Goal: Information Seeking & Learning: Learn about a topic

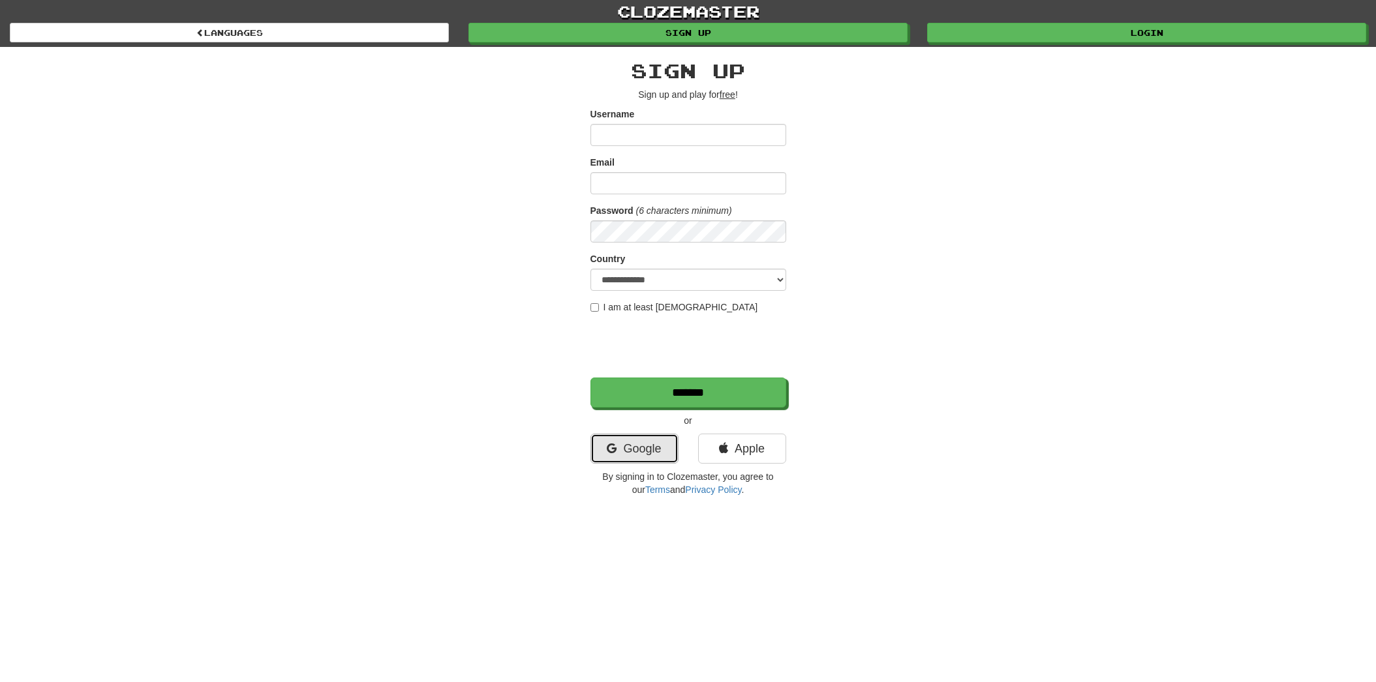
click at [663, 453] on link "Google" at bounding box center [634, 449] width 88 height 30
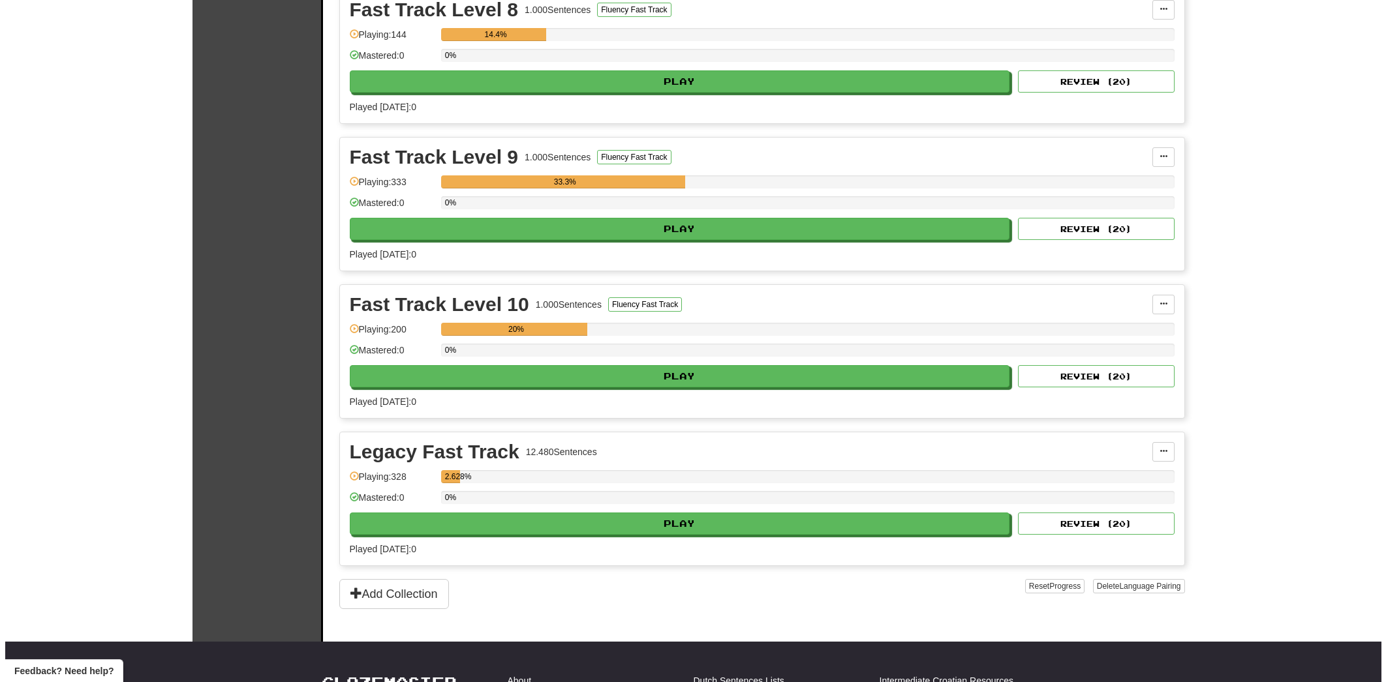
scroll to position [1967, 0]
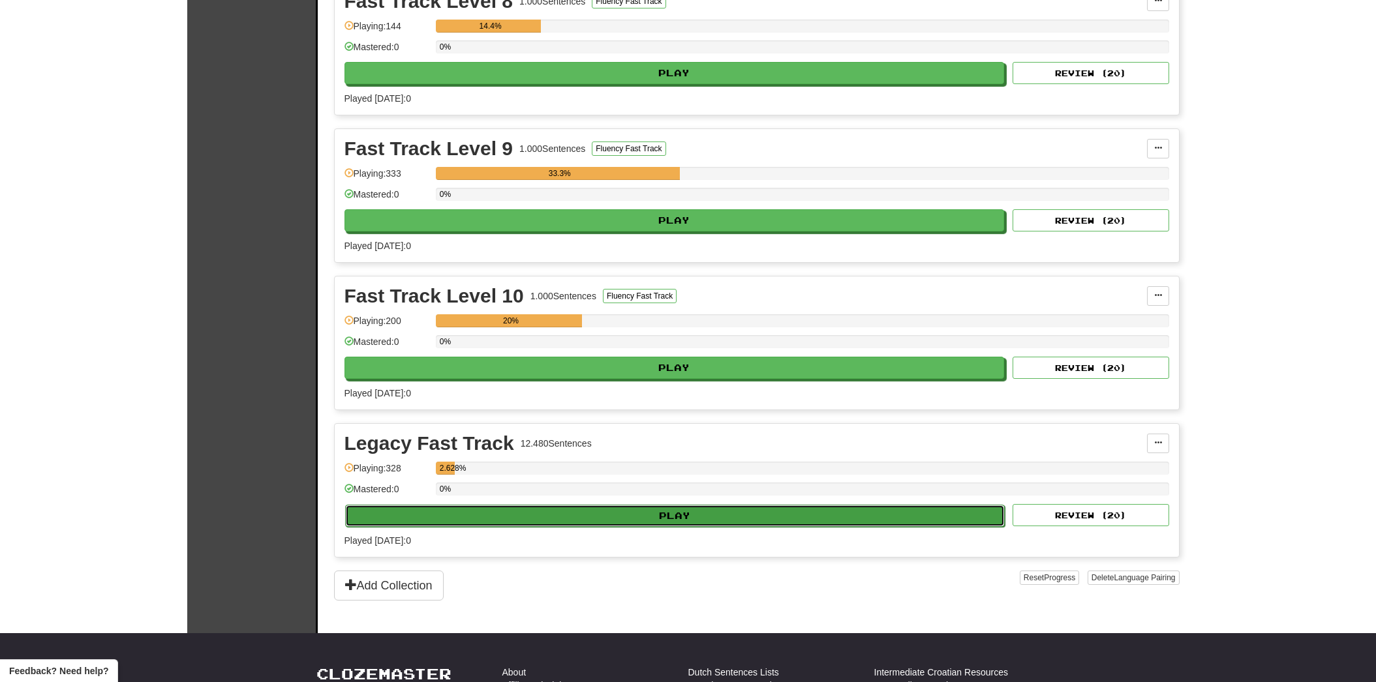
click at [423, 516] on button "Play" at bounding box center [675, 516] width 660 height 22
select select "**"
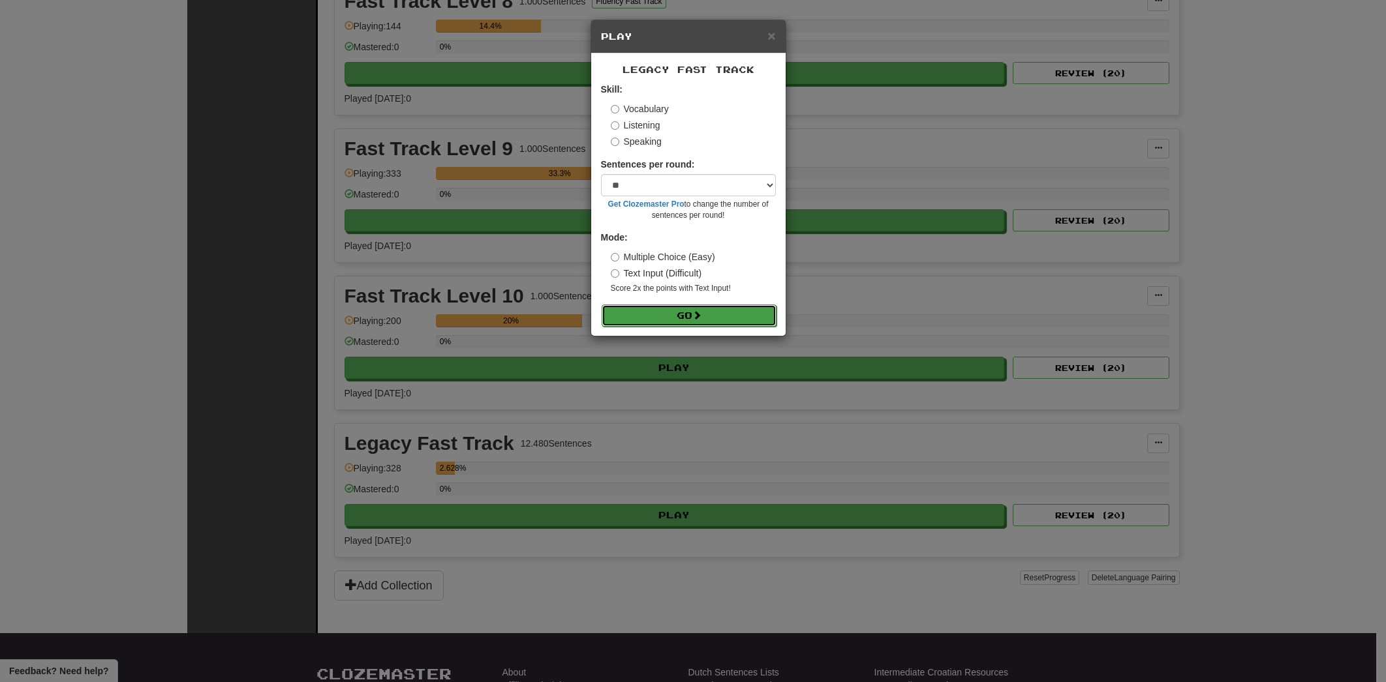
click at [695, 312] on span at bounding box center [696, 315] width 9 height 9
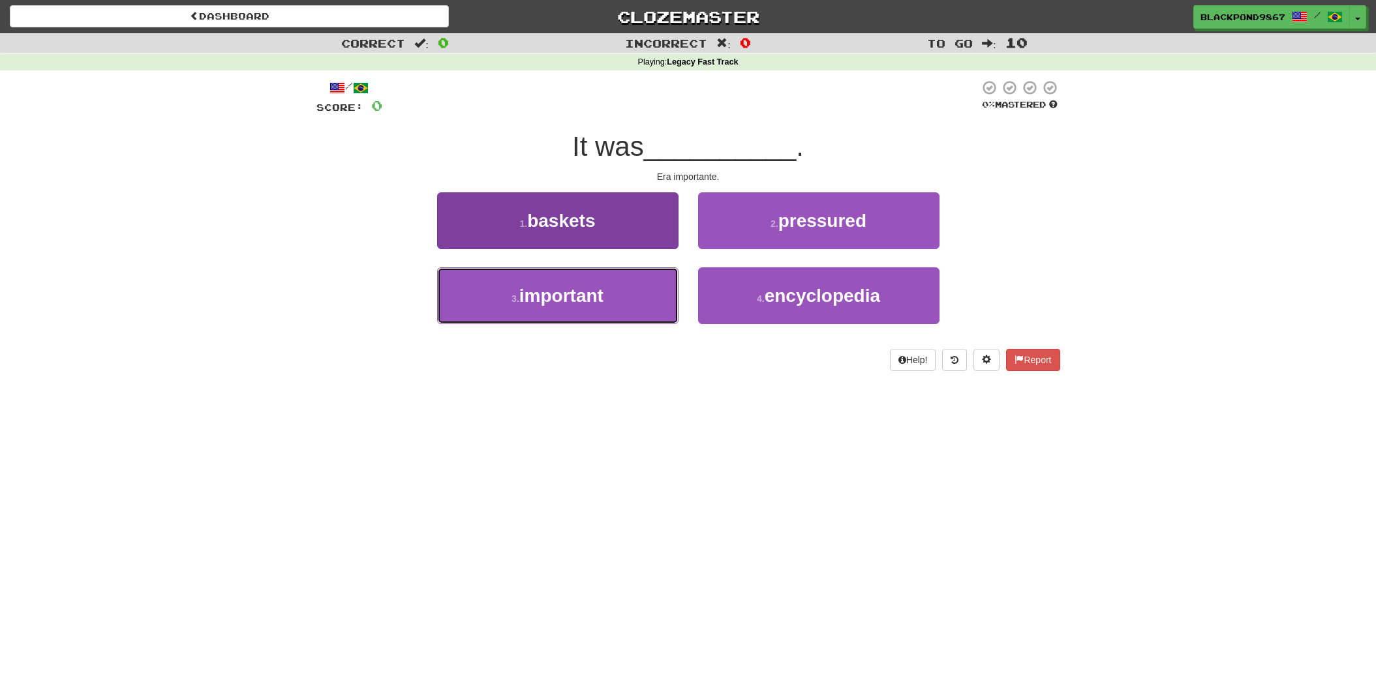
click at [582, 293] on span "important" at bounding box center [561, 296] width 84 height 20
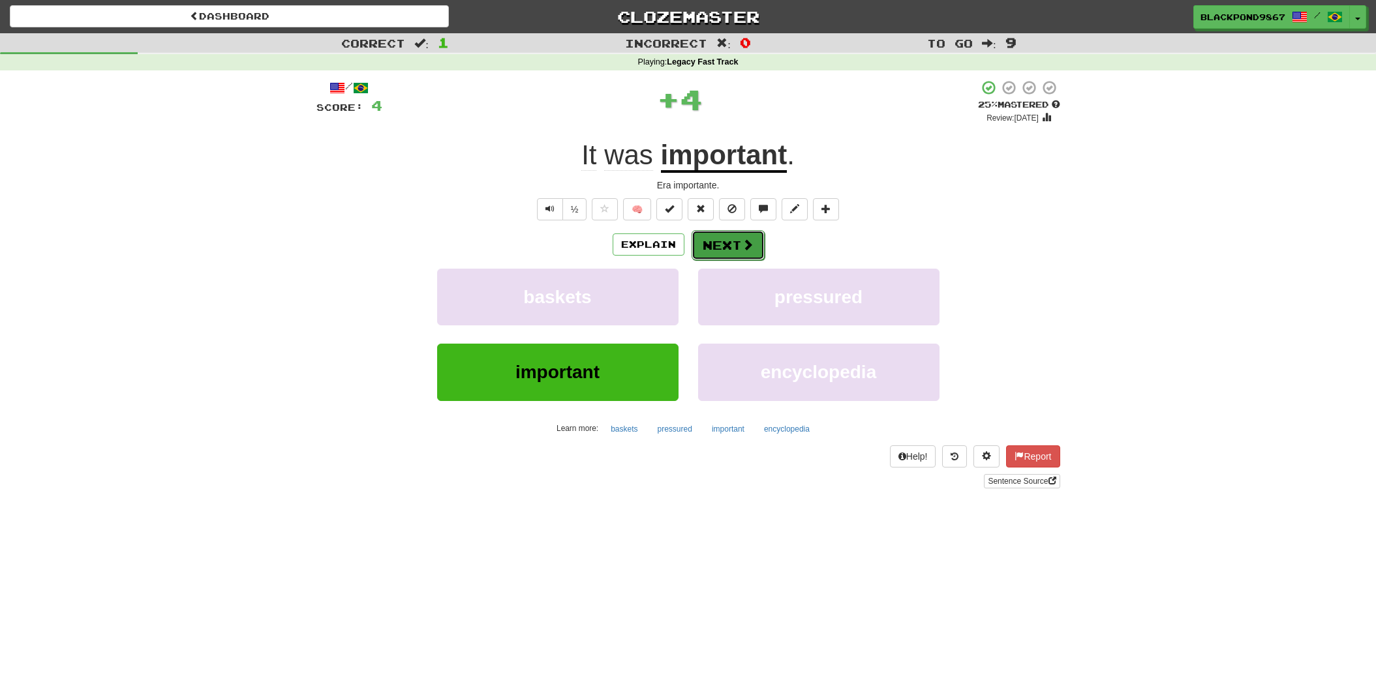
click at [709, 238] on button "Next" at bounding box center [727, 245] width 73 height 30
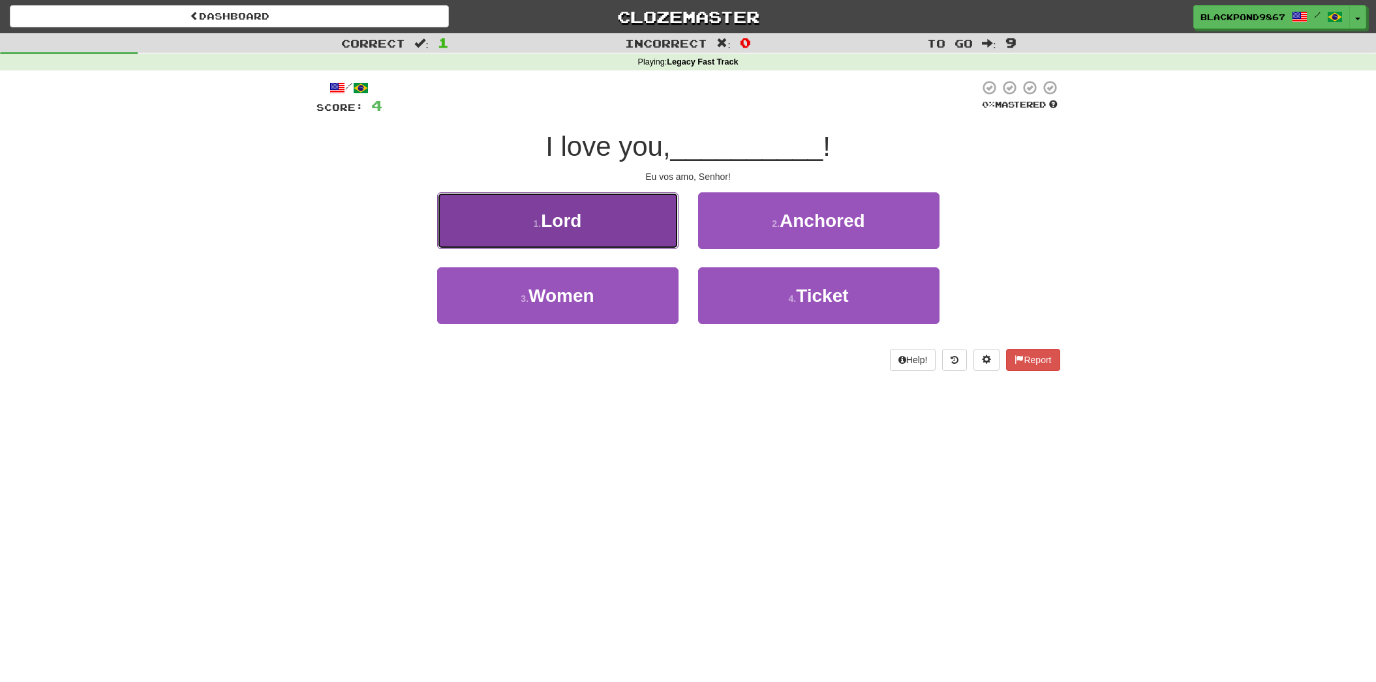
click at [620, 239] on button "1 . Lord" at bounding box center [557, 220] width 241 height 57
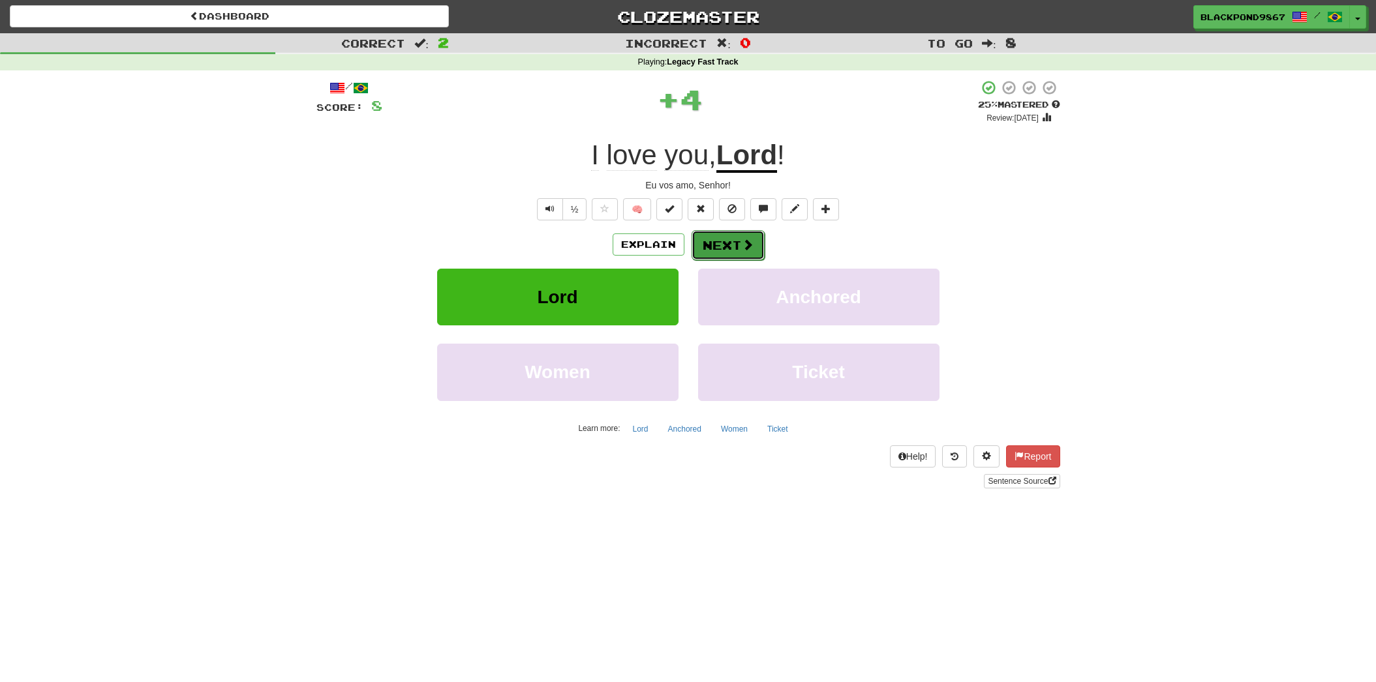
click at [710, 237] on button "Next" at bounding box center [727, 245] width 73 height 30
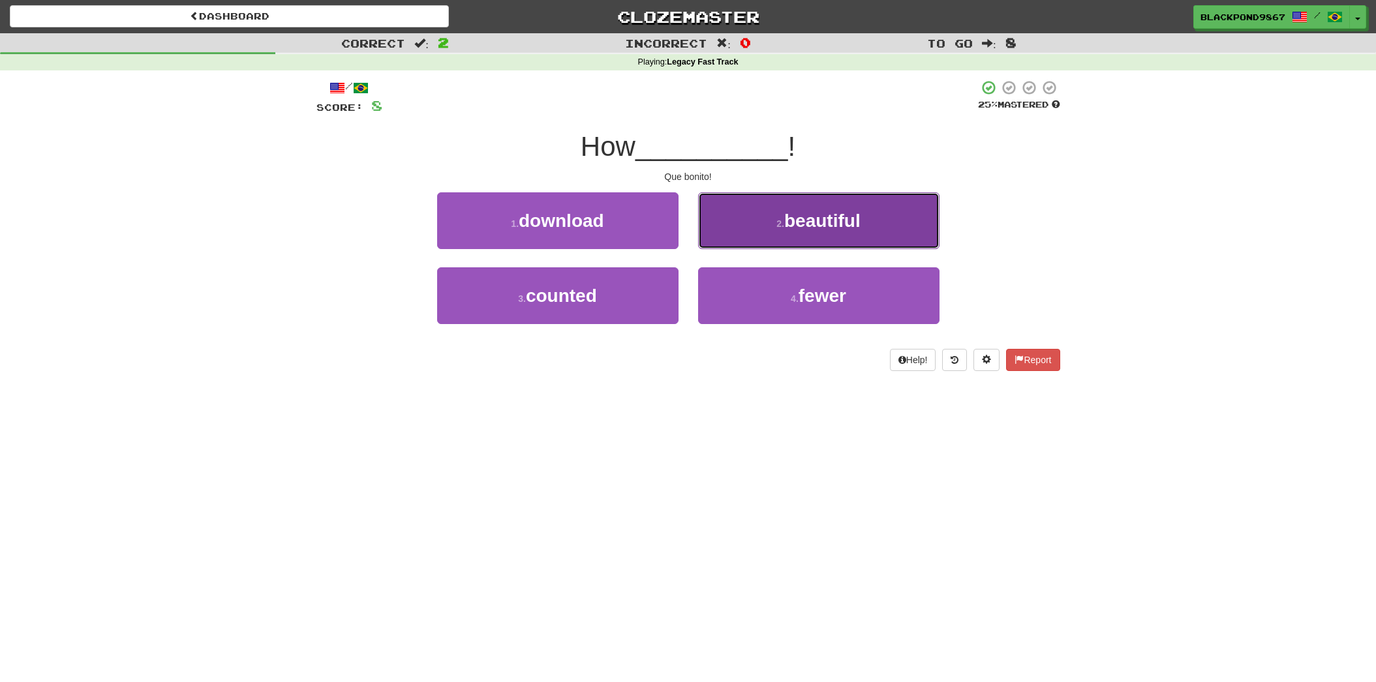
click at [800, 196] on button "2 . beautiful" at bounding box center [818, 220] width 241 height 57
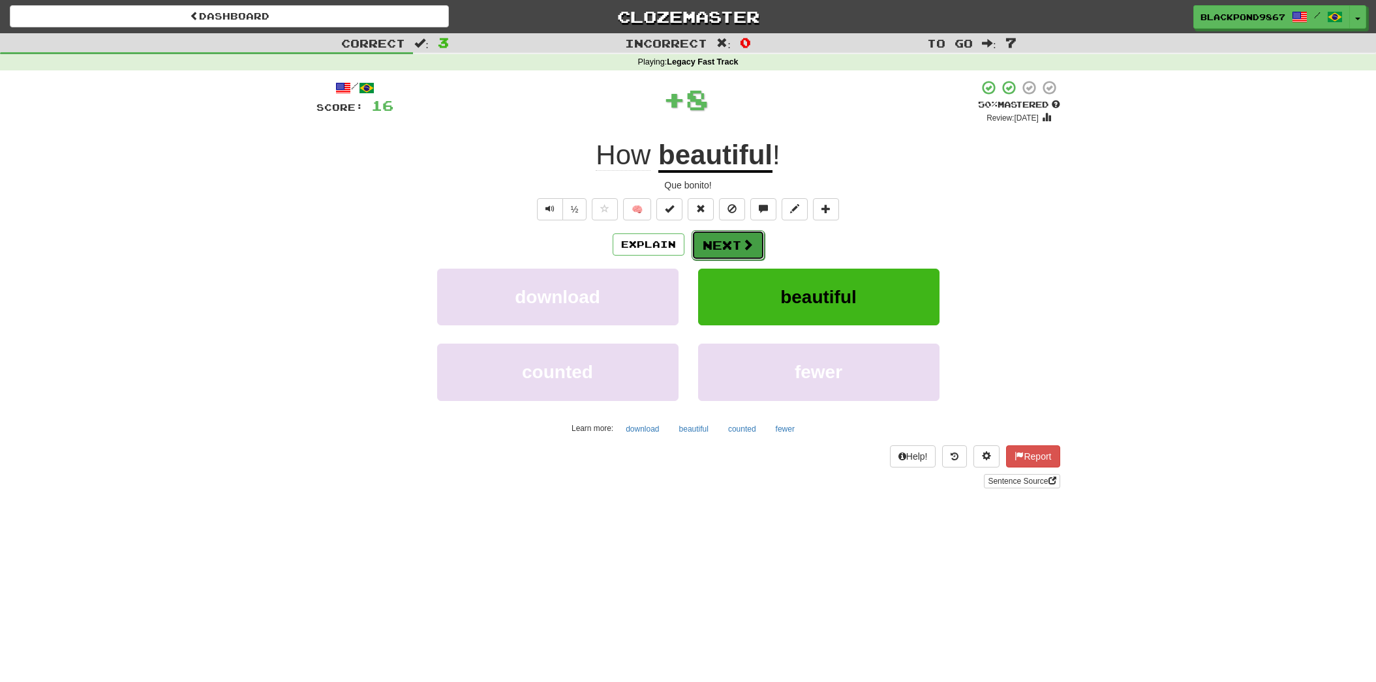
click at [746, 236] on button "Next" at bounding box center [727, 245] width 73 height 30
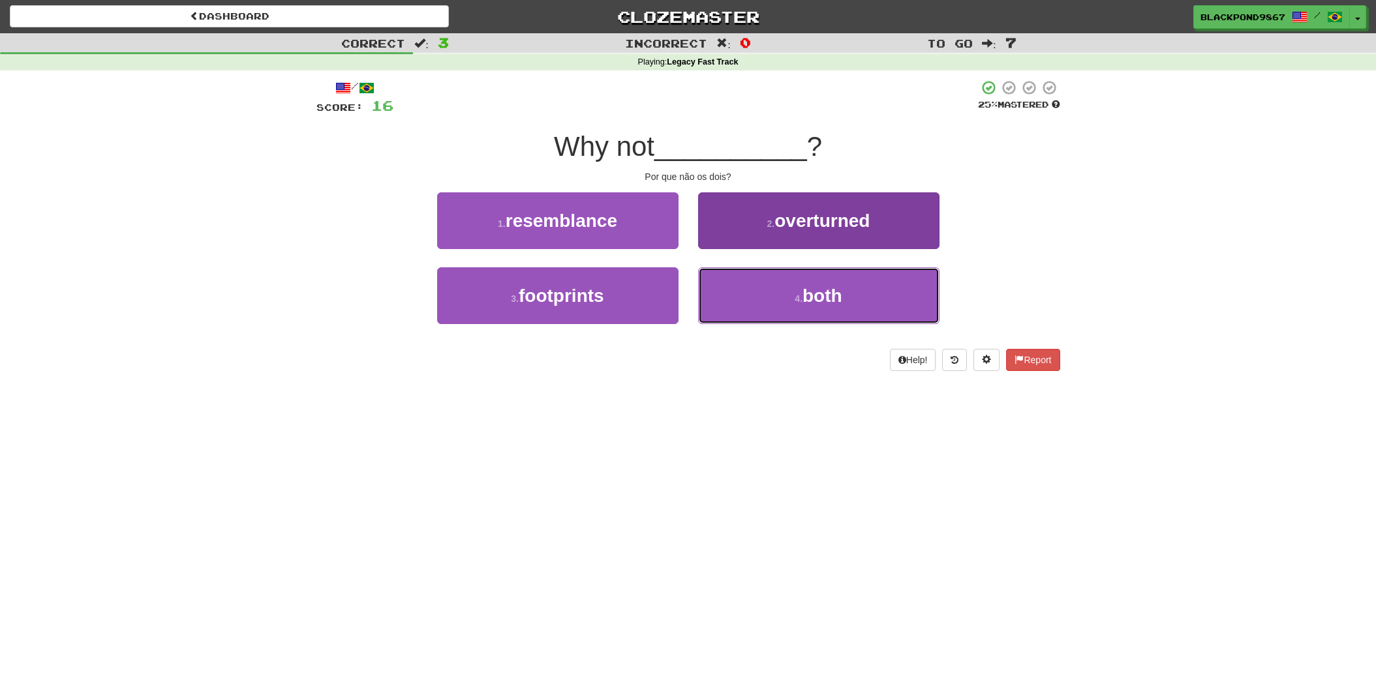
click at [748, 305] on button "4 . both" at bounding box center [818, 295] width 241 height 57
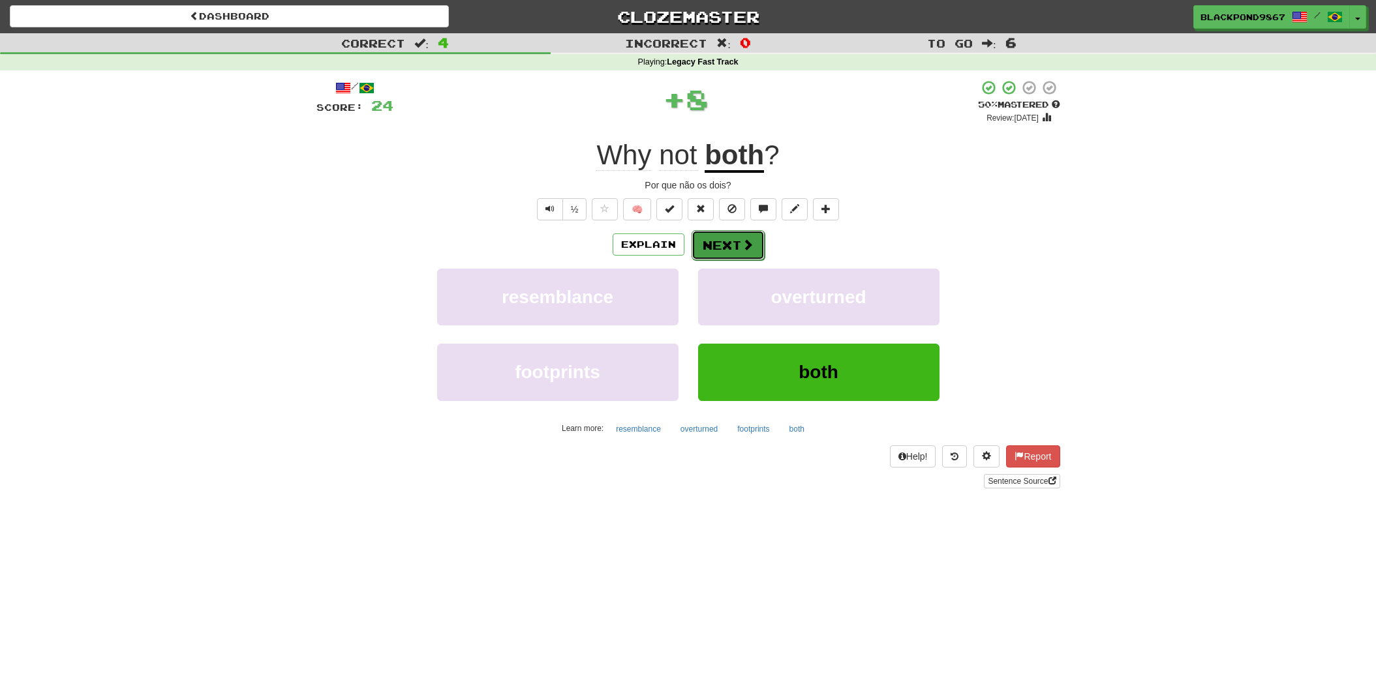
click at [746, 249] on span at bounding box center [748, 245] width 12 height 12
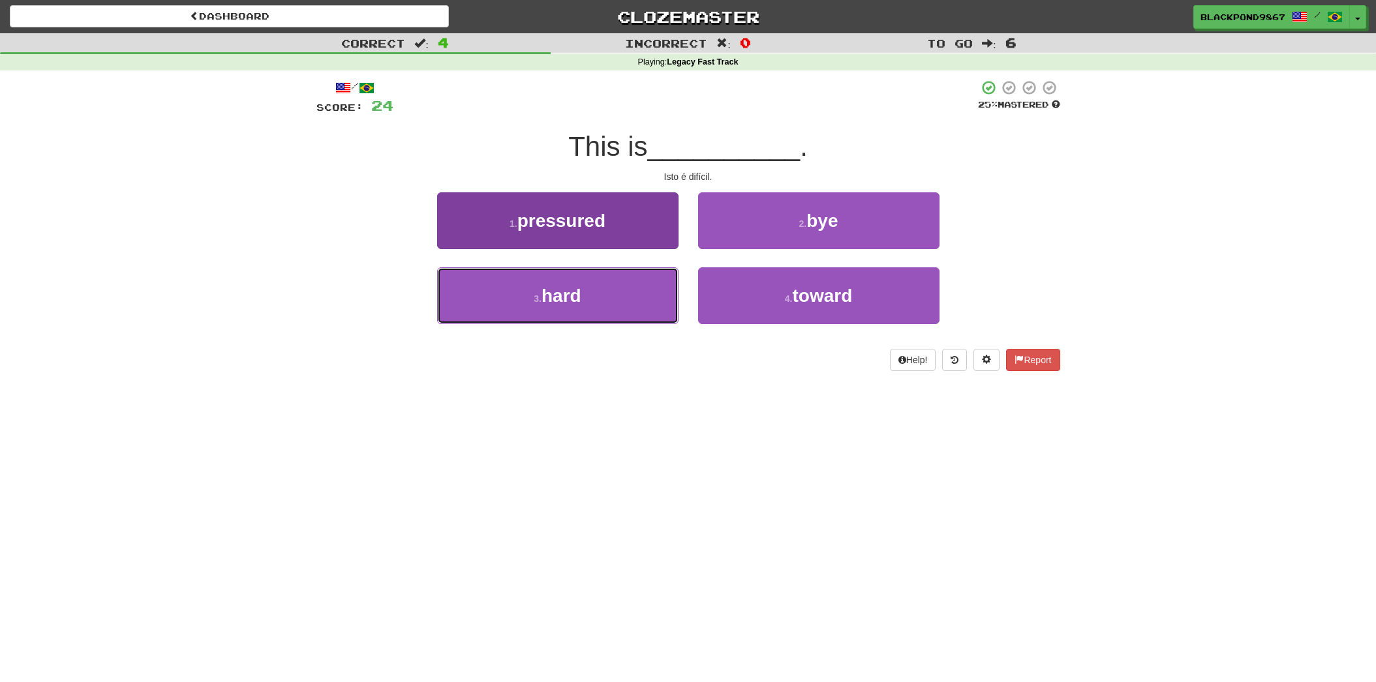
drag, startPoint x: 616, startPoint y: 309, endPoint x: 650, endPoint y: 273, distance: 49.4
click at [618, 309] on button "3 . hard" at bounding box center [557, 295] width 241 height 57
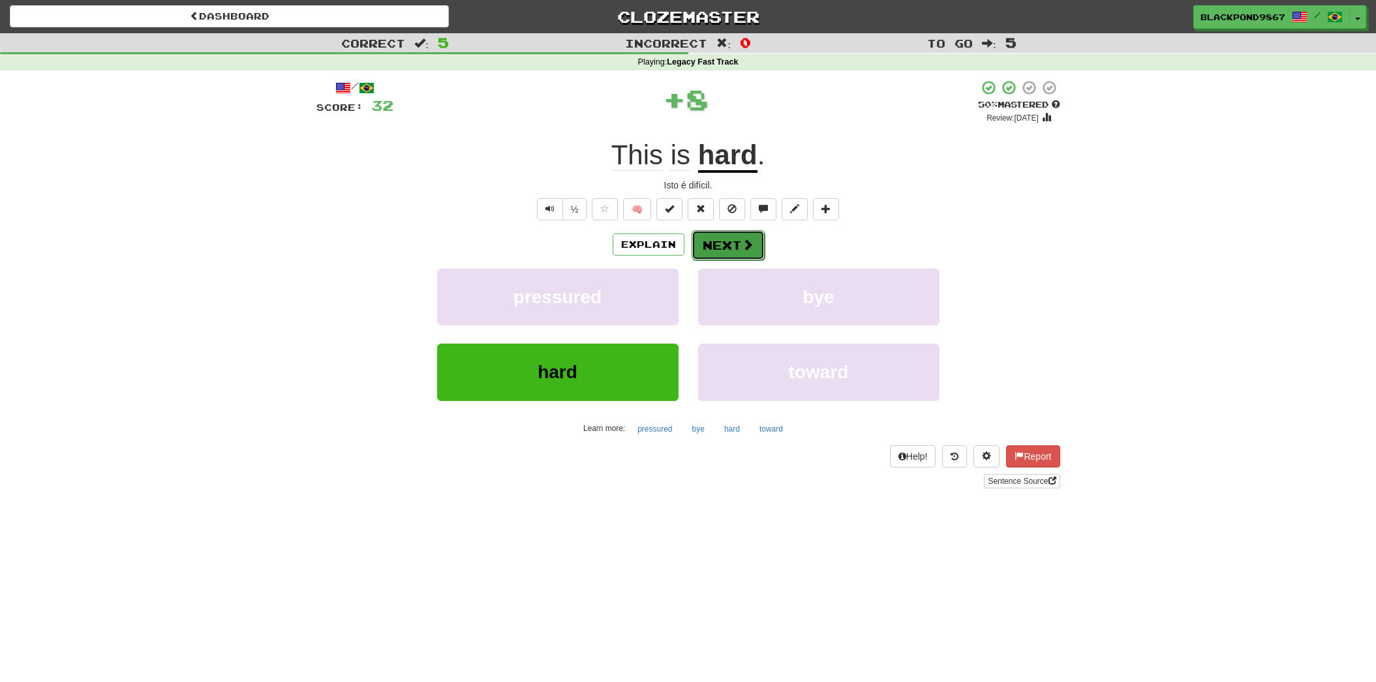
click at [723, 247] on button "Next" at bounding box center [727, 245] width 73 height 30
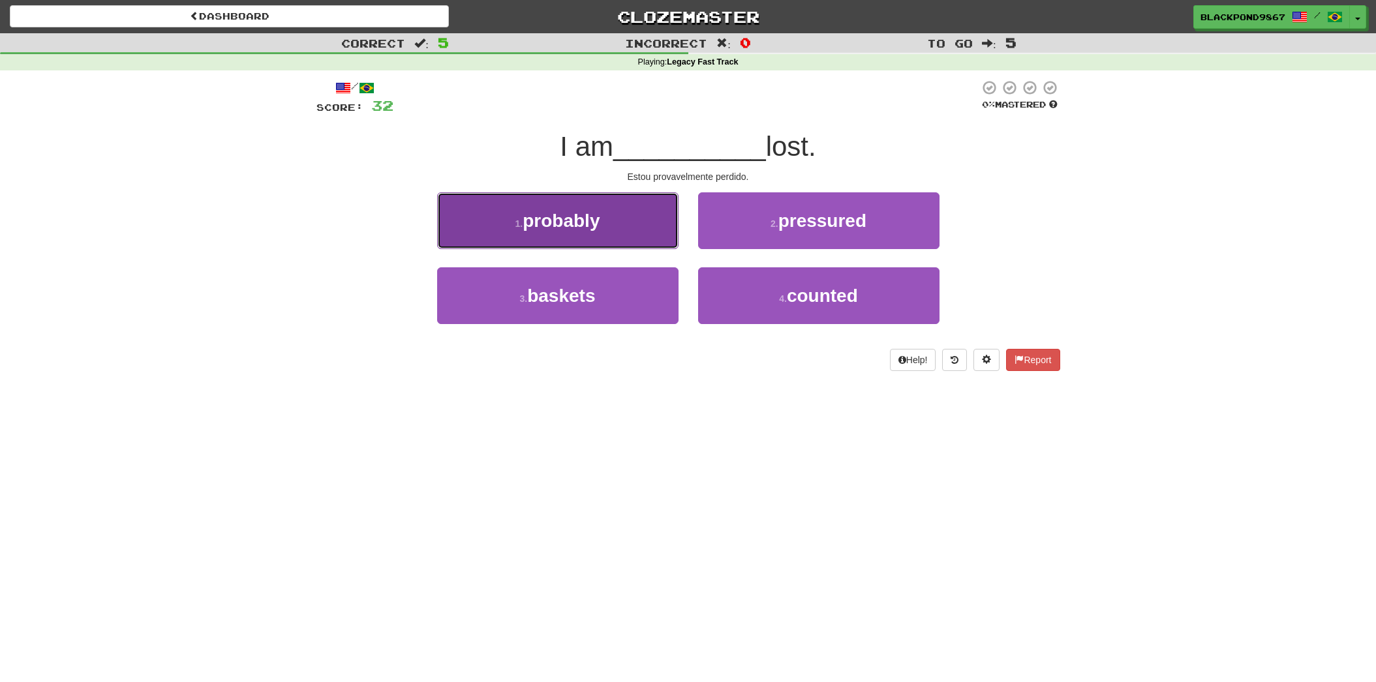
click at [613, 241] on button "1 . probably" at bounding box center [557, 220] width 241 height 57
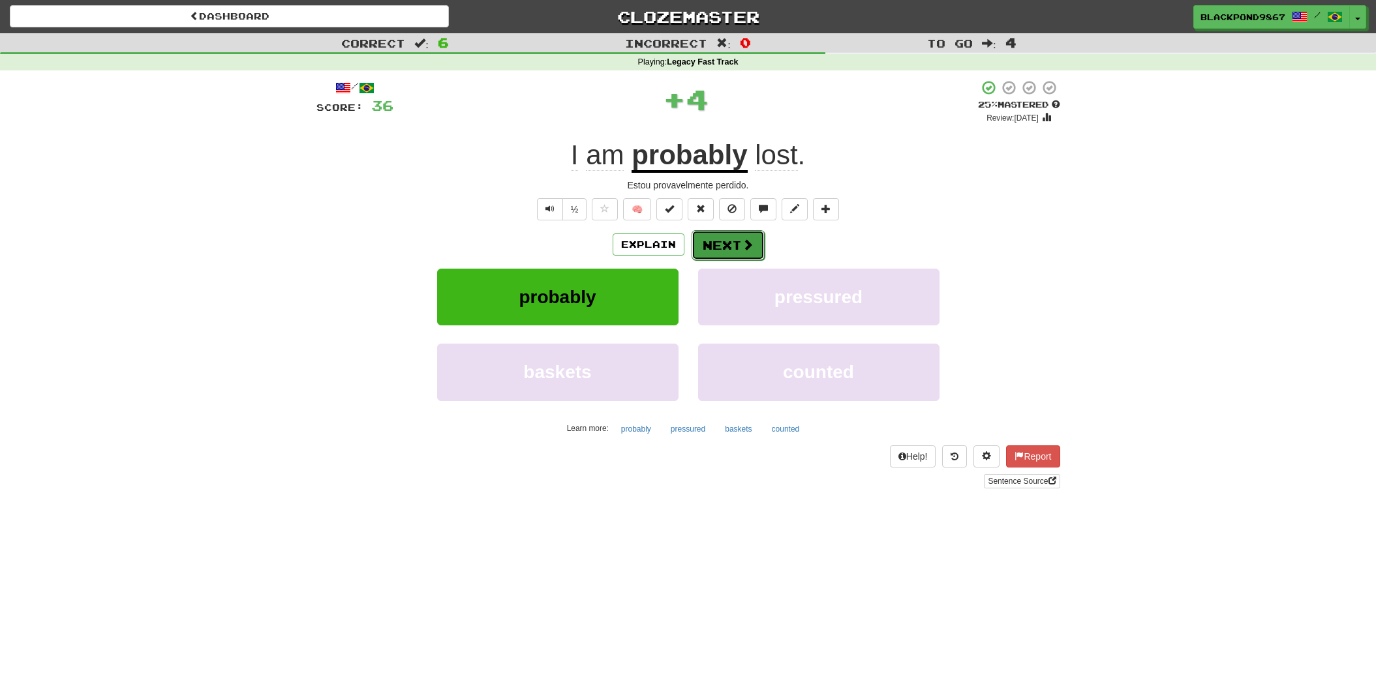
click at [723, 243] on button "Next" at bounding box center [727, 245] width 73 height 30
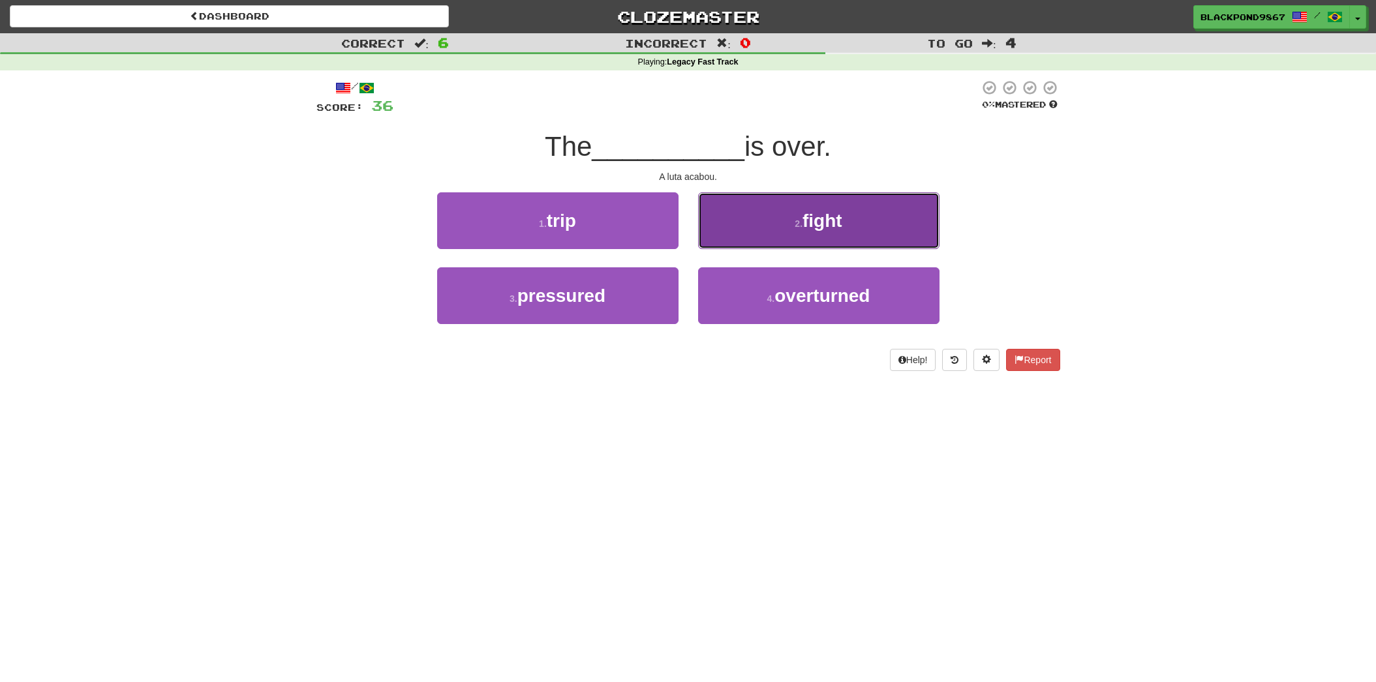
click at [780, 237] on button "2 . fight" at bounding box center [818, 220] width 241 height 57
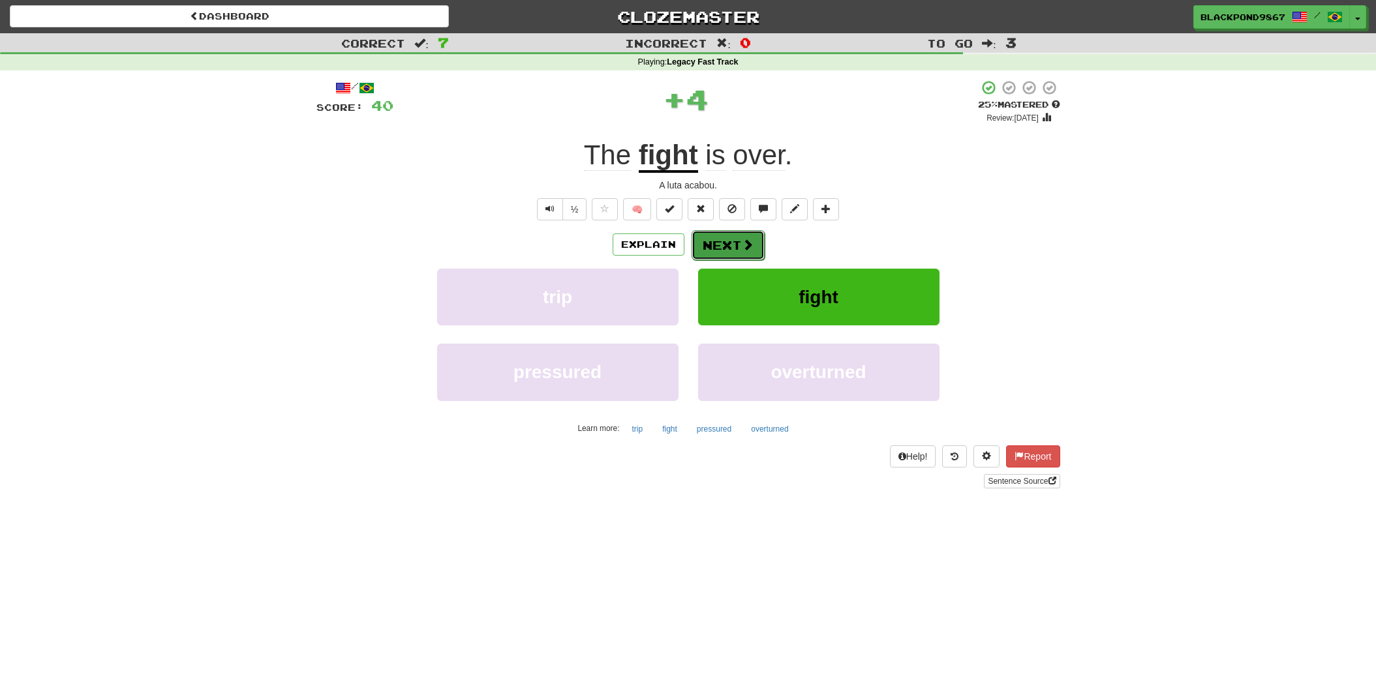
click at [727, 250] on button "Next" at bounding box center [727, 245] width 73 height 30
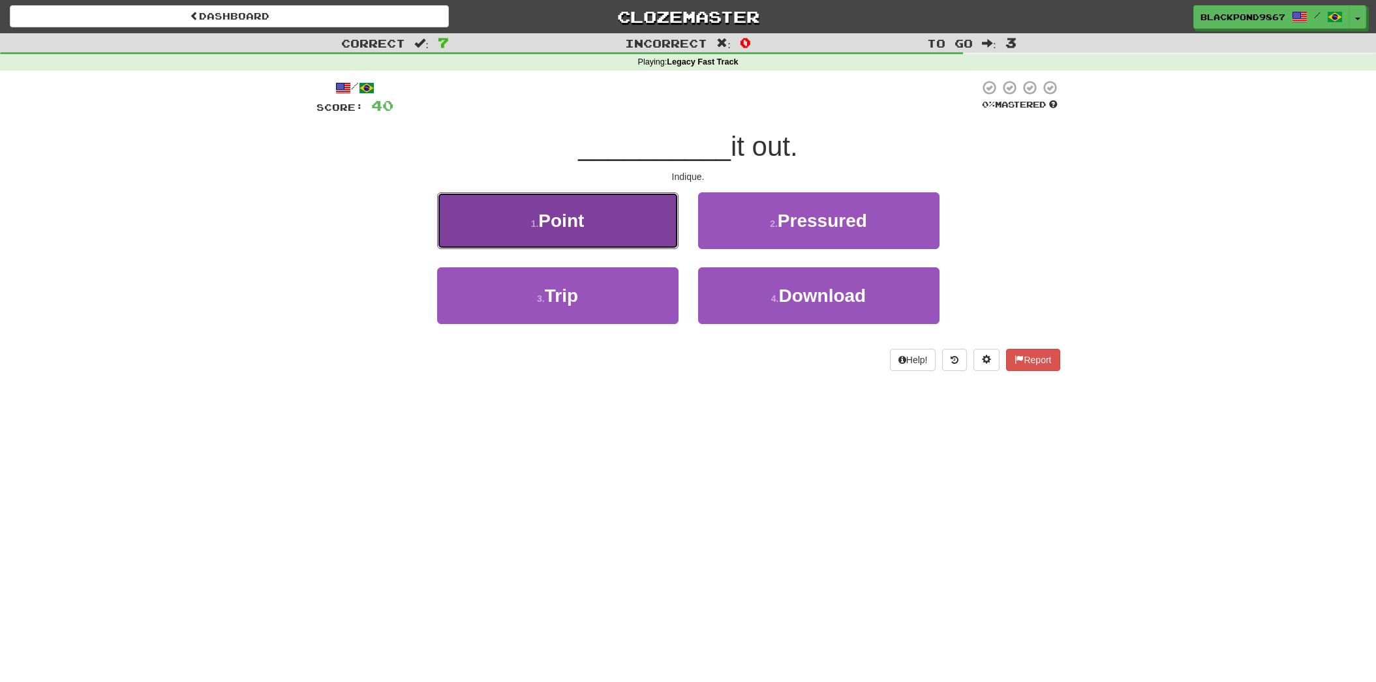
click at [605, 230] on button "1 . Point" at bounding box center [557, 220] width 241 height 57
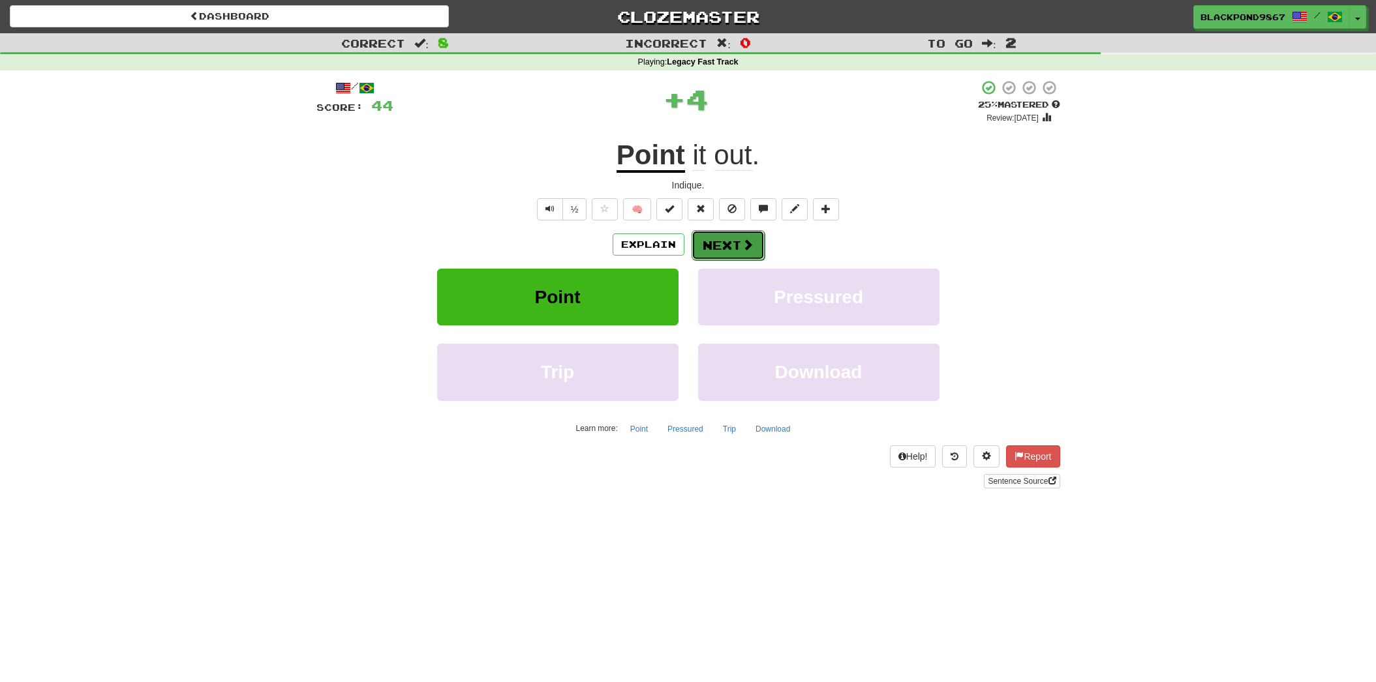
click at [727, 252] on button "Next" at bounding box center [727, 245] width 73 height 30
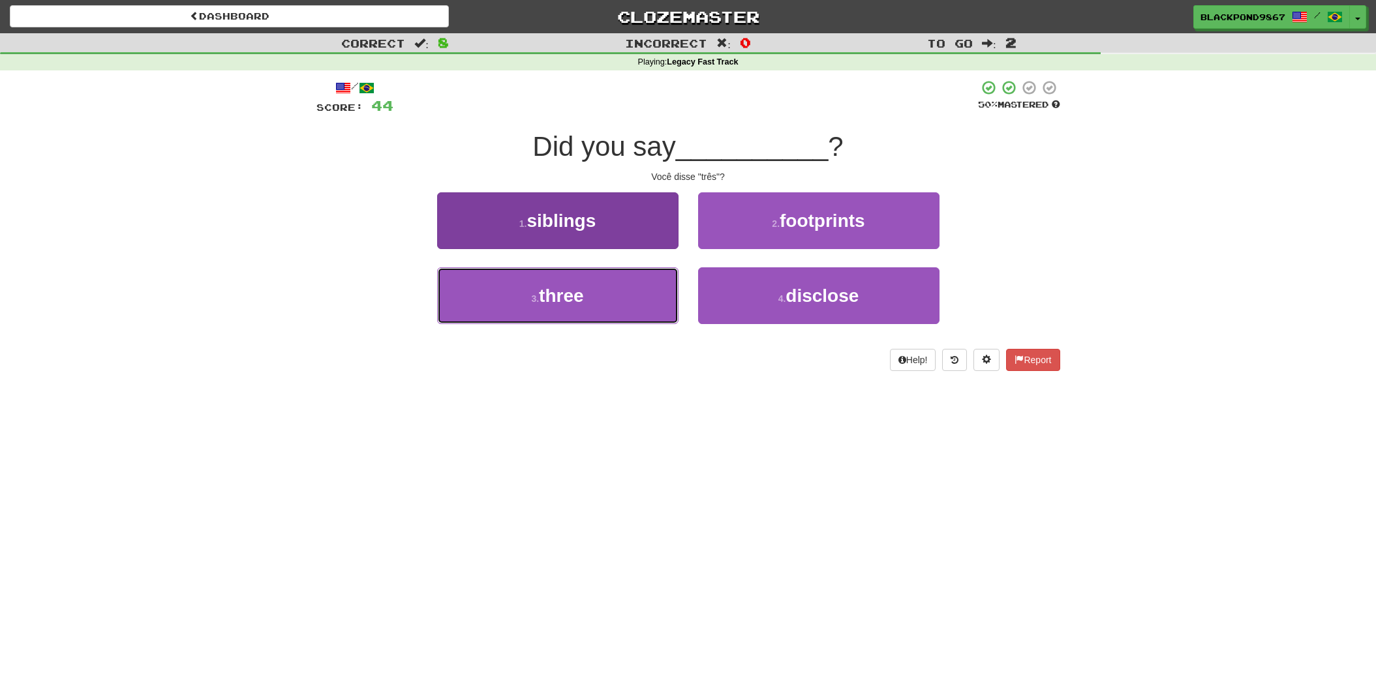
drag, startPoint x: 612, startPoint y: 310, endPoint x: 626, endPoint y: 290, distance: 23.9
click at [624, 294] on button "3 . three" at bounding box center [557, 295] width 241 height 57
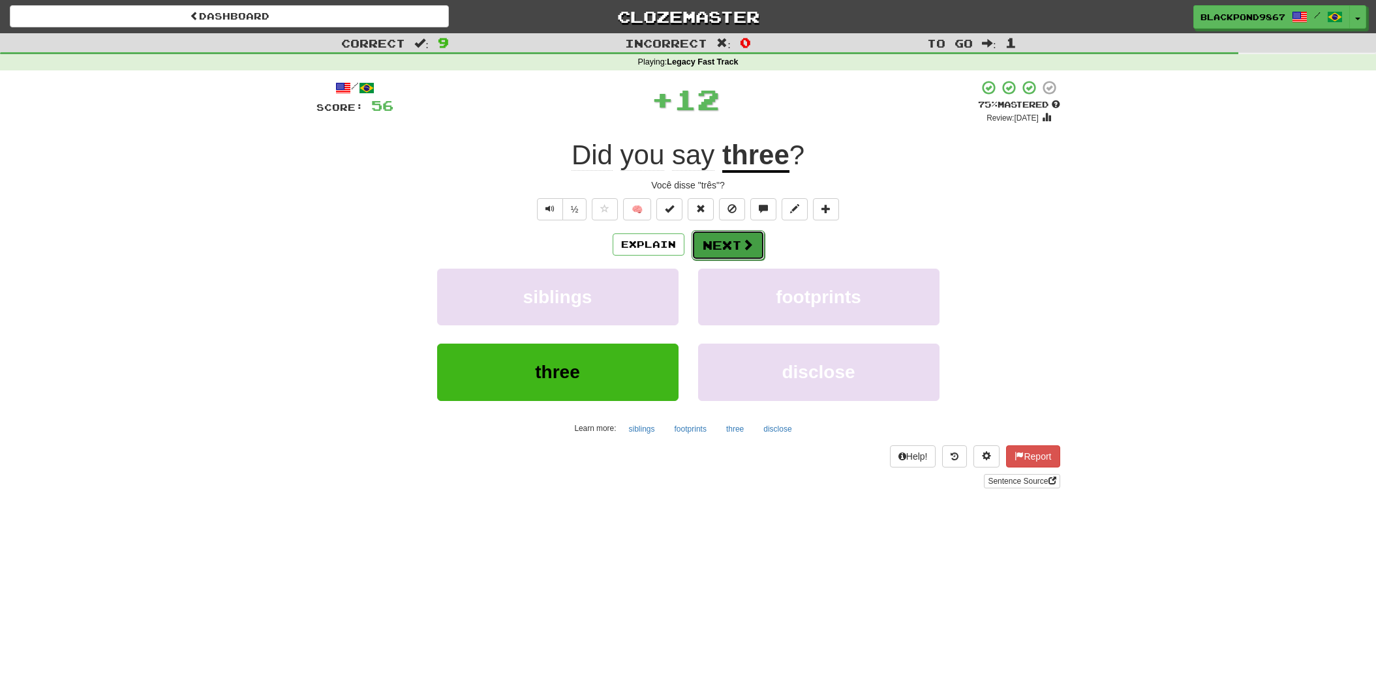
click at [746, 243] on span at bounding box center [748, 245] width 12 height 12
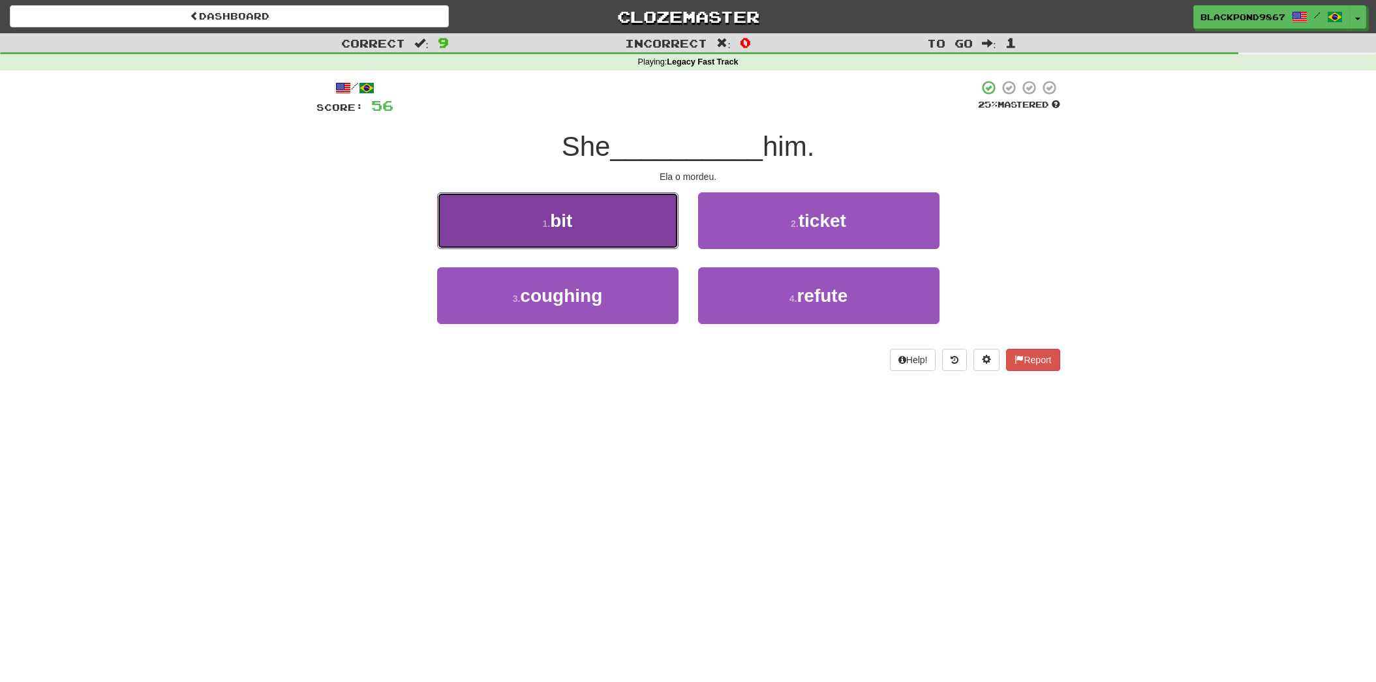
click at [618, 234] on button "1 . bit" at bounding box center [557, 220] width 241 height 57
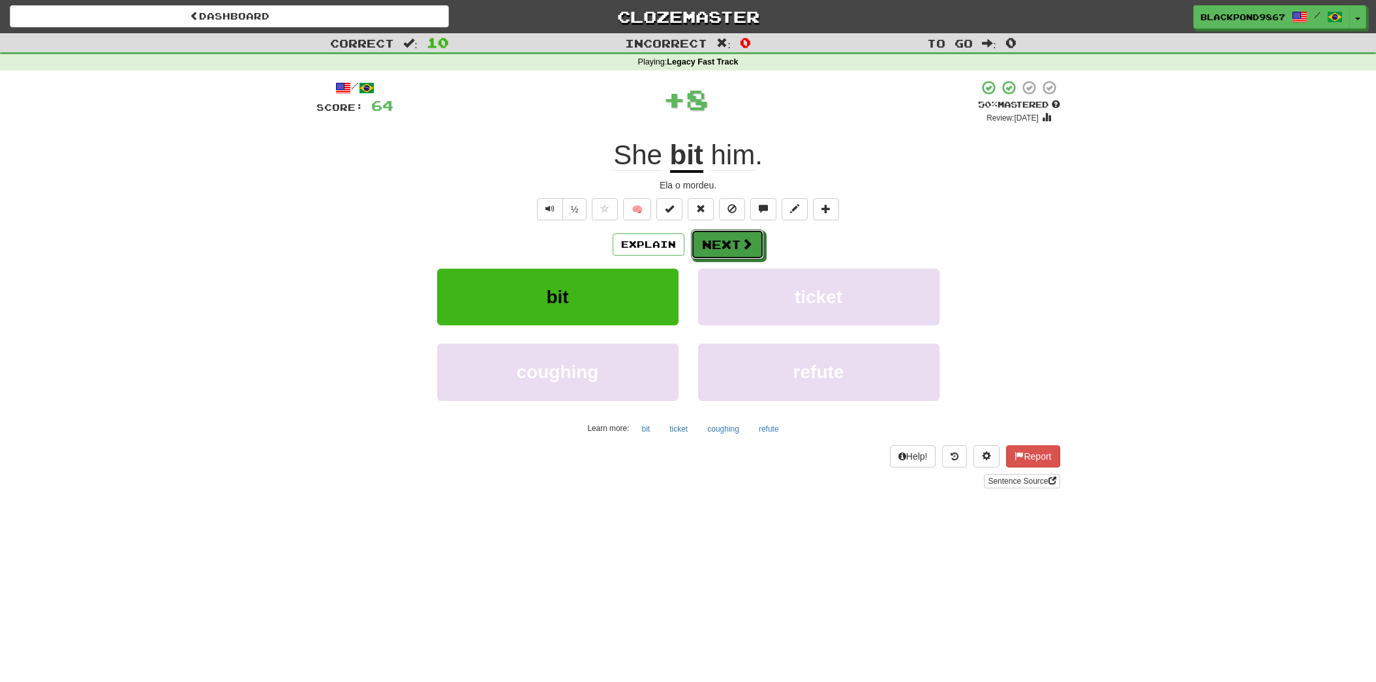
click at [719, 249] on button "Next" at bounding box center [727, 245] width 73 height 30
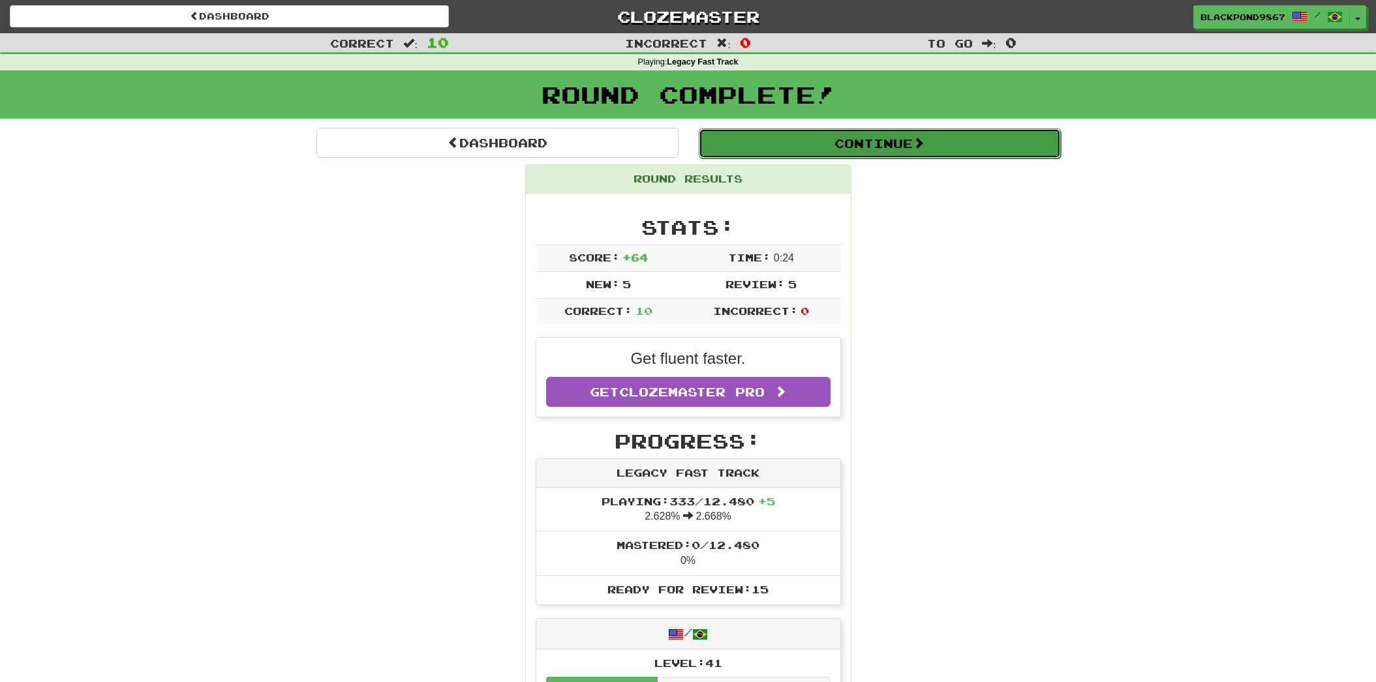
click at [783, 144] on button "Continue" at bounding box center [880, 144] width 362 height 30
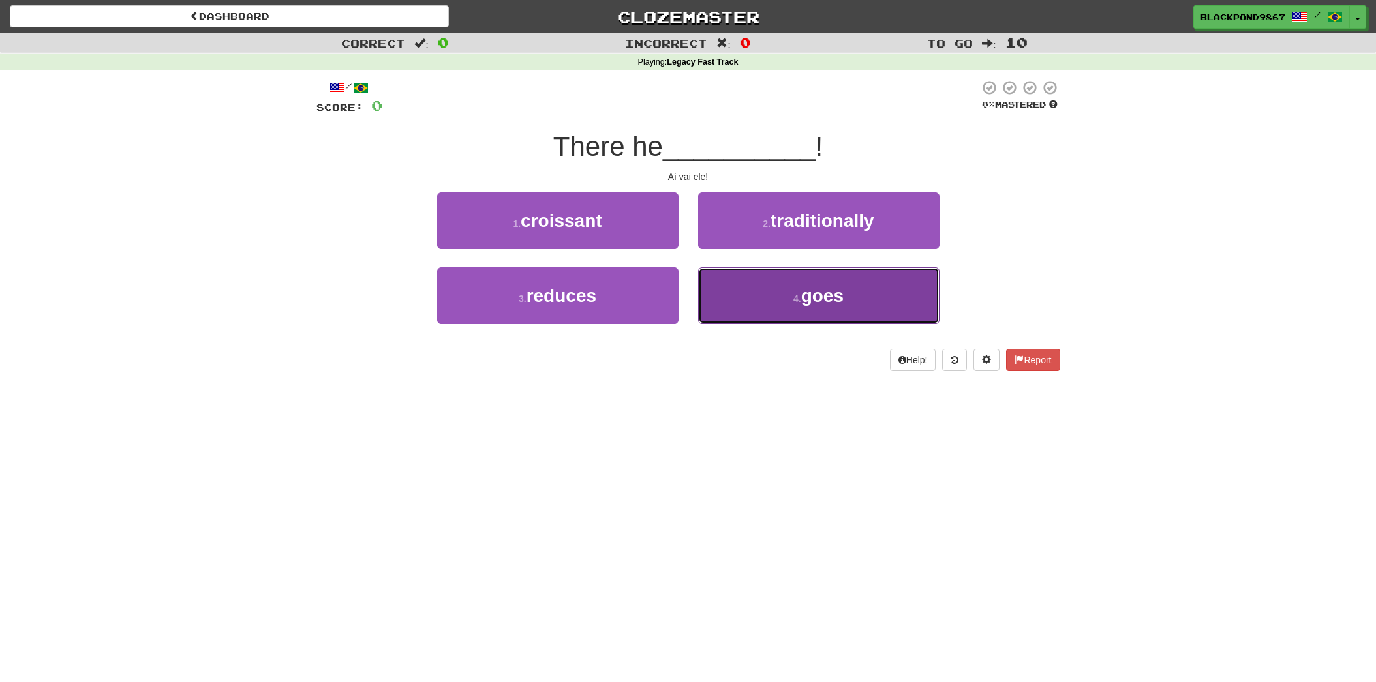
click at [759, 305] on button "4 . goes" at bounding box center [818, 295] width 241 height 57
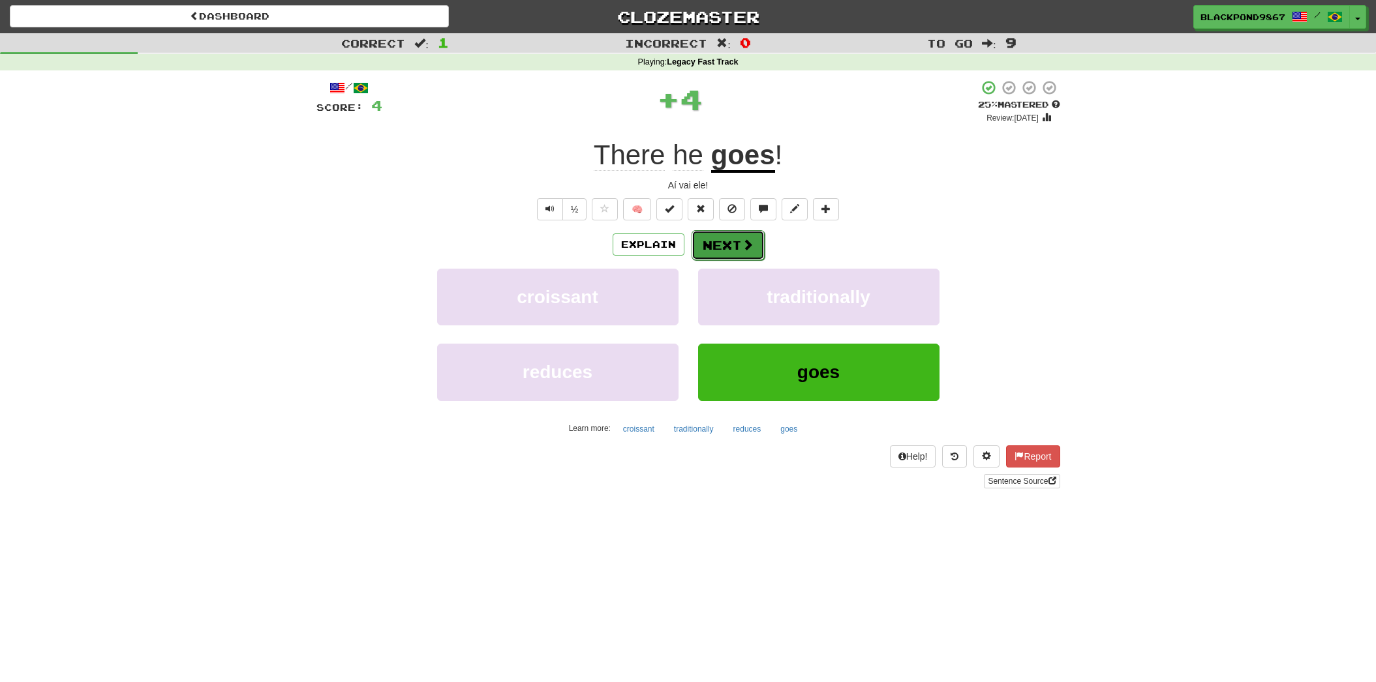
click at [735, 238] on button "Next" at bounding box center [727, 245] width 73 height 30
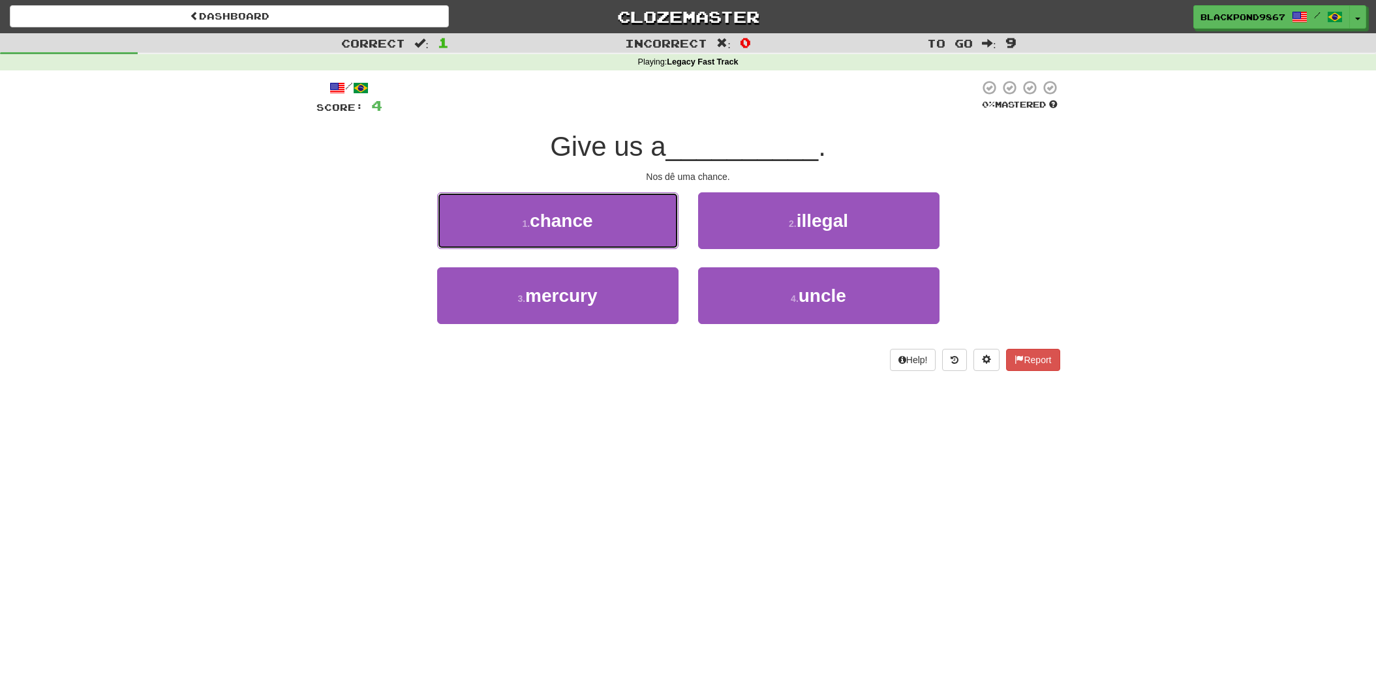
drag, startPoint x: 592, startPoint y: 228, endPoint x: 600, endPoint y: 226, distance: 7.6
click at [593, 228] on span "chance" at bounding box center [561, 221] width 63 height 20
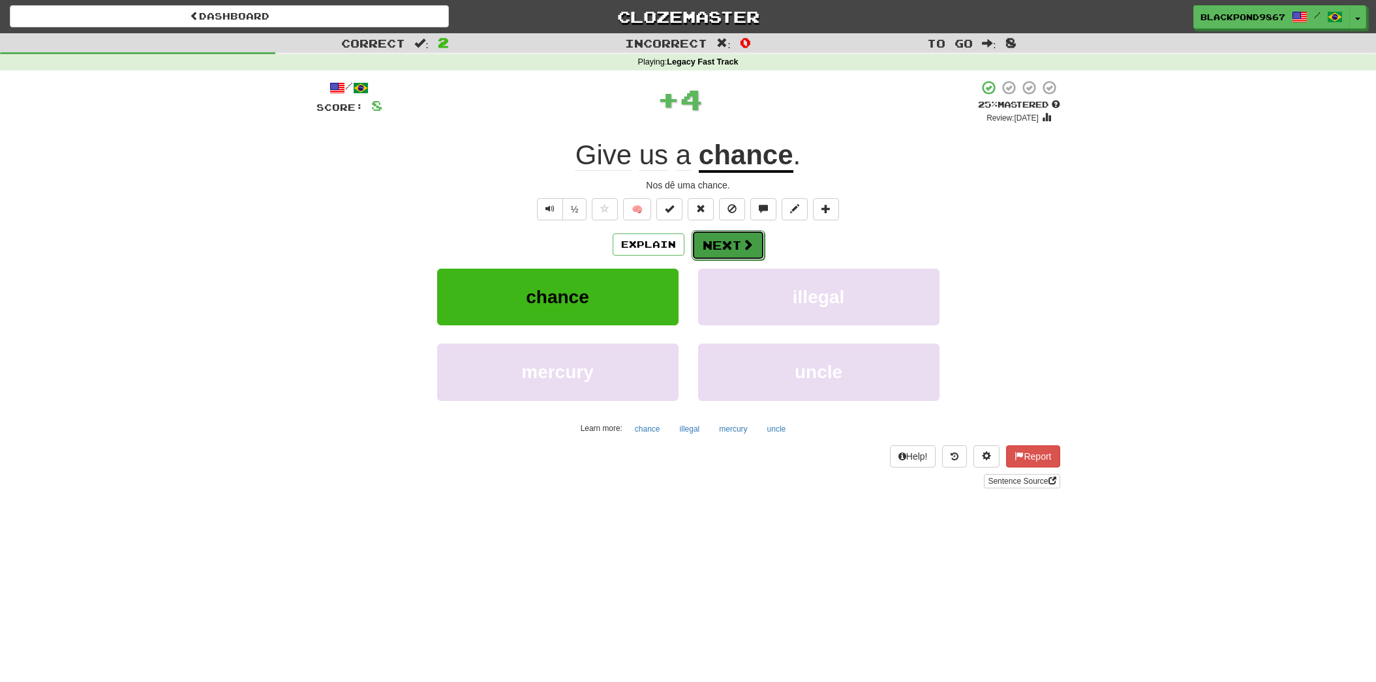
click at [735, 243] on button "Next" at bounding box center [727, 245] width 73 height 30
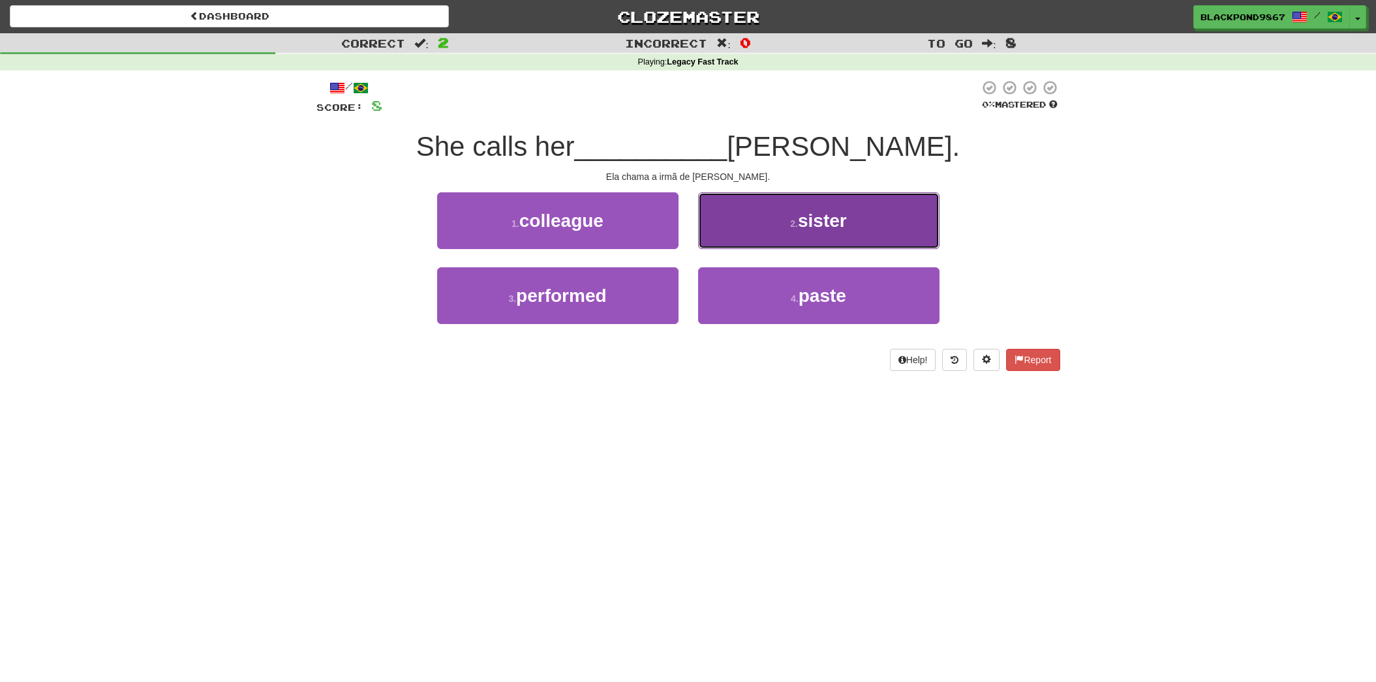
drag, startPoint x: 786, startPoint y: 230, endPoint x: 769, endPoint y: 227, distance: 17.2
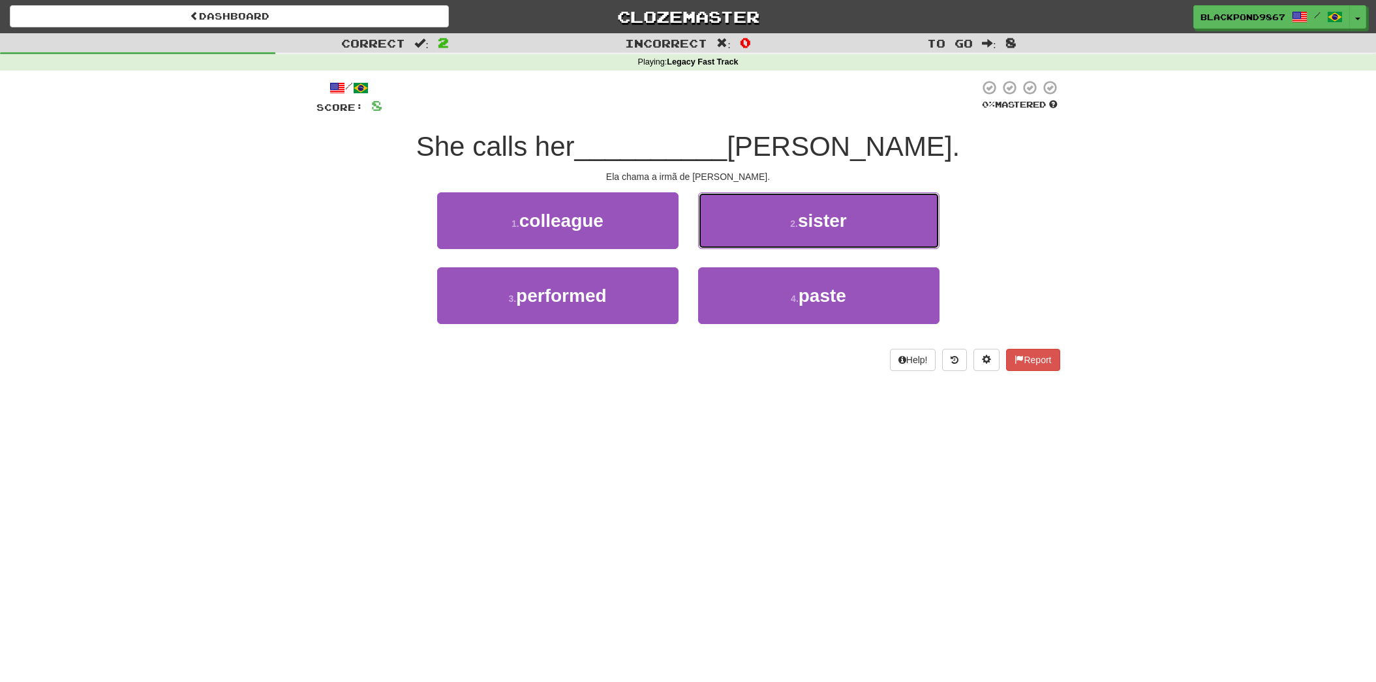
click at [786, 230] on button "2 . sister" at bounding box center [818, 220] width 241 height 57
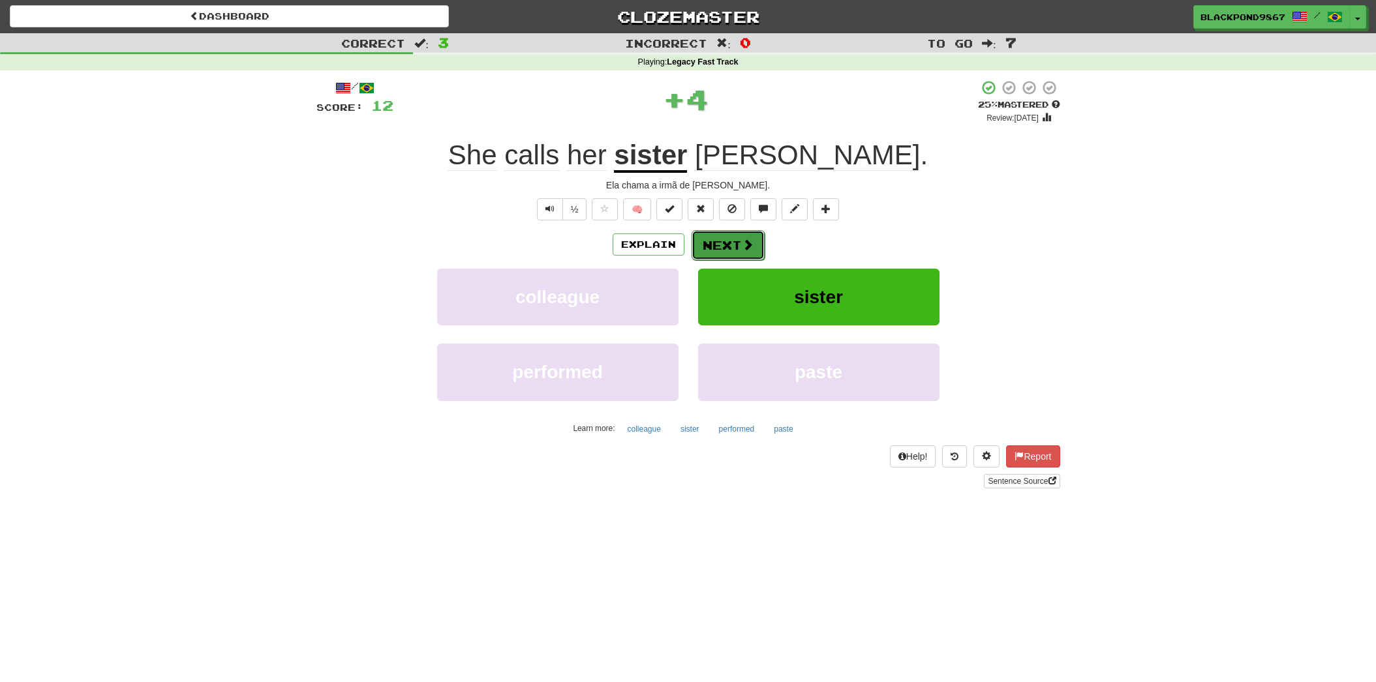
click at [717, 243] on button "Next" at bounding box center [727, 245] width 73 height 30
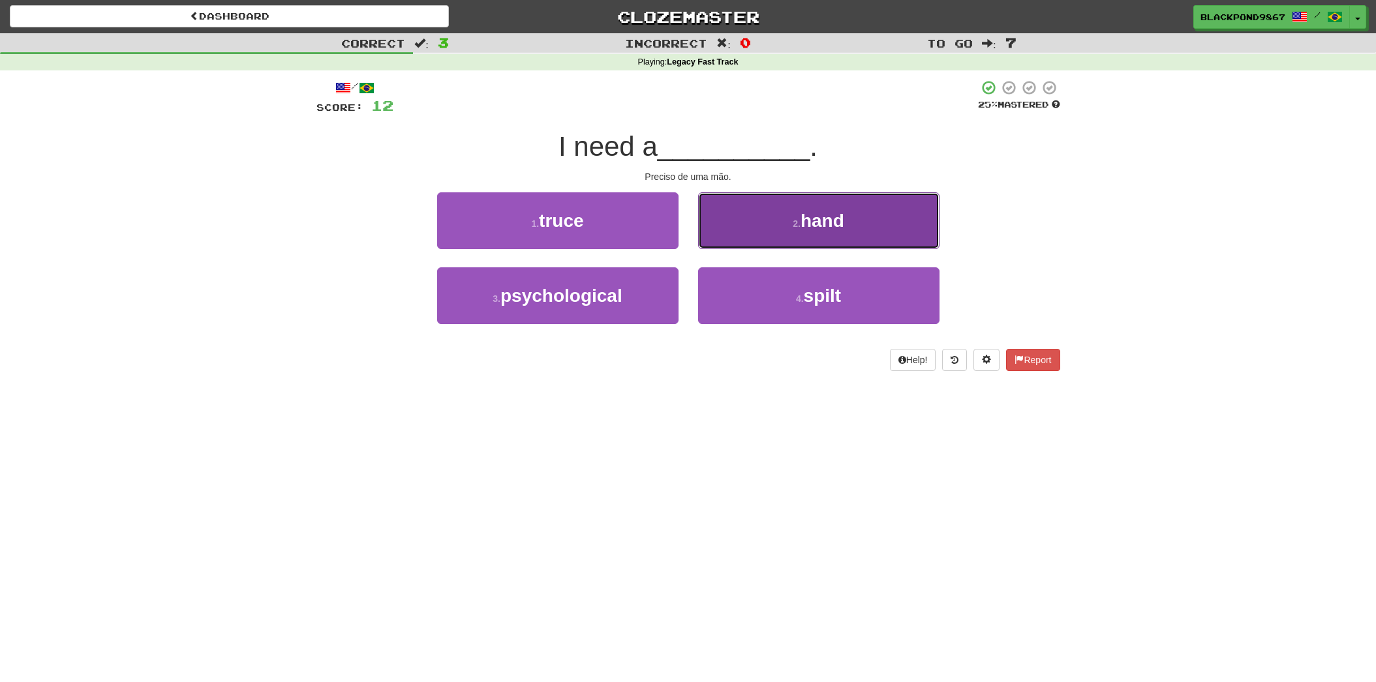
click at [717, 243] on button "2 . hand" at bounding box center [818, 220] width 241 height 57
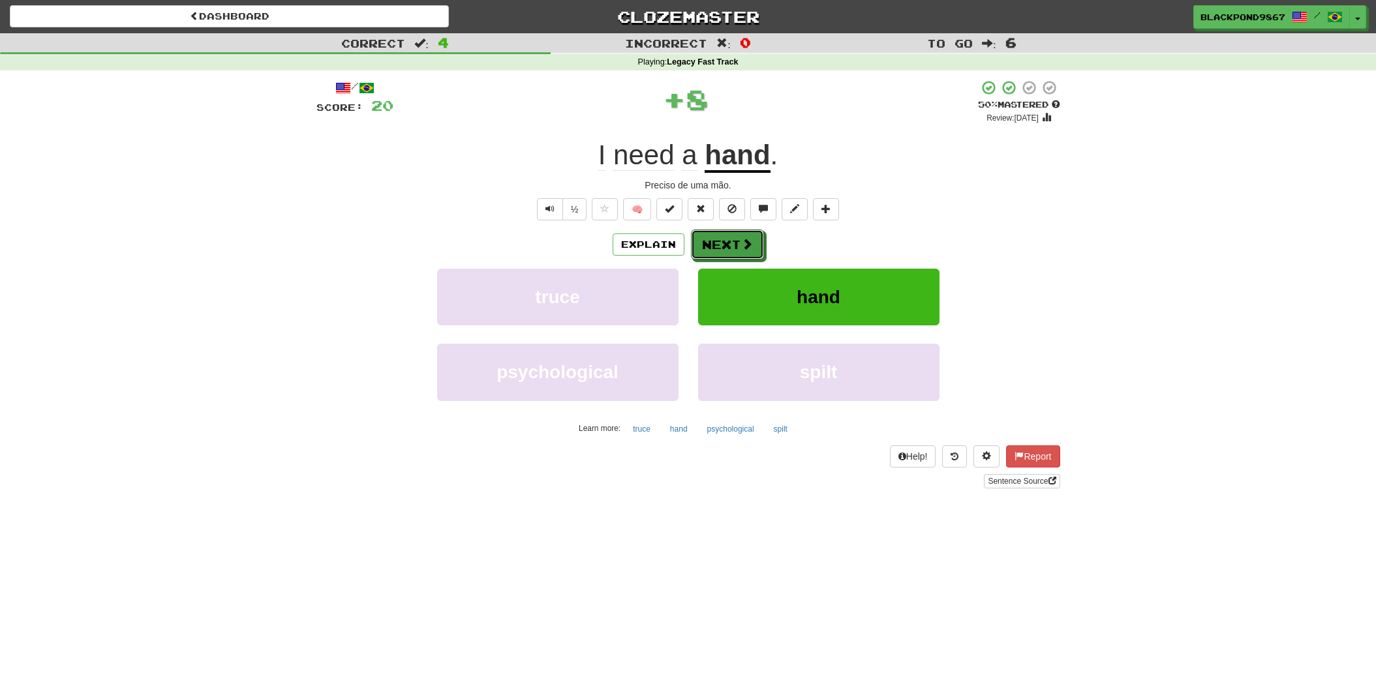
click at [717, 243] on button "Next" at bounding box center [727, 245] width 73 height 30
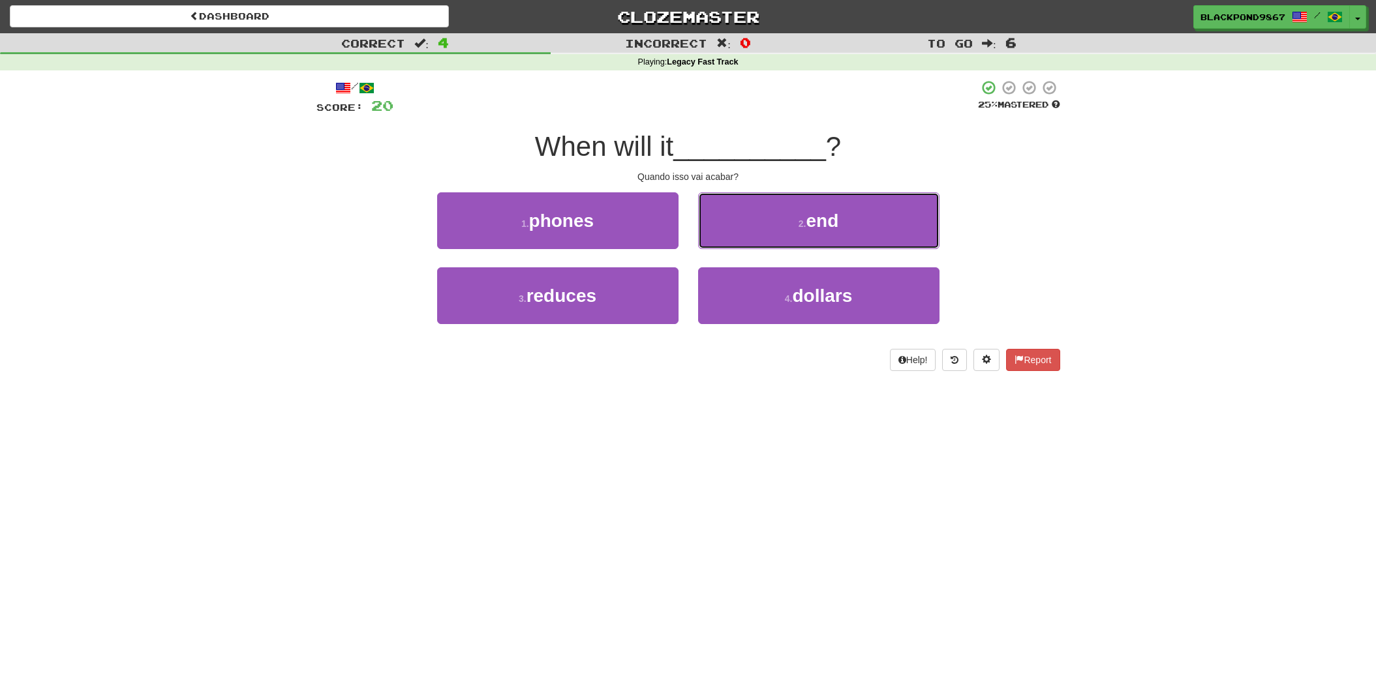
click at [717, 243] on button "2 . end" at bounding box center [818, 220] width 241 height 57
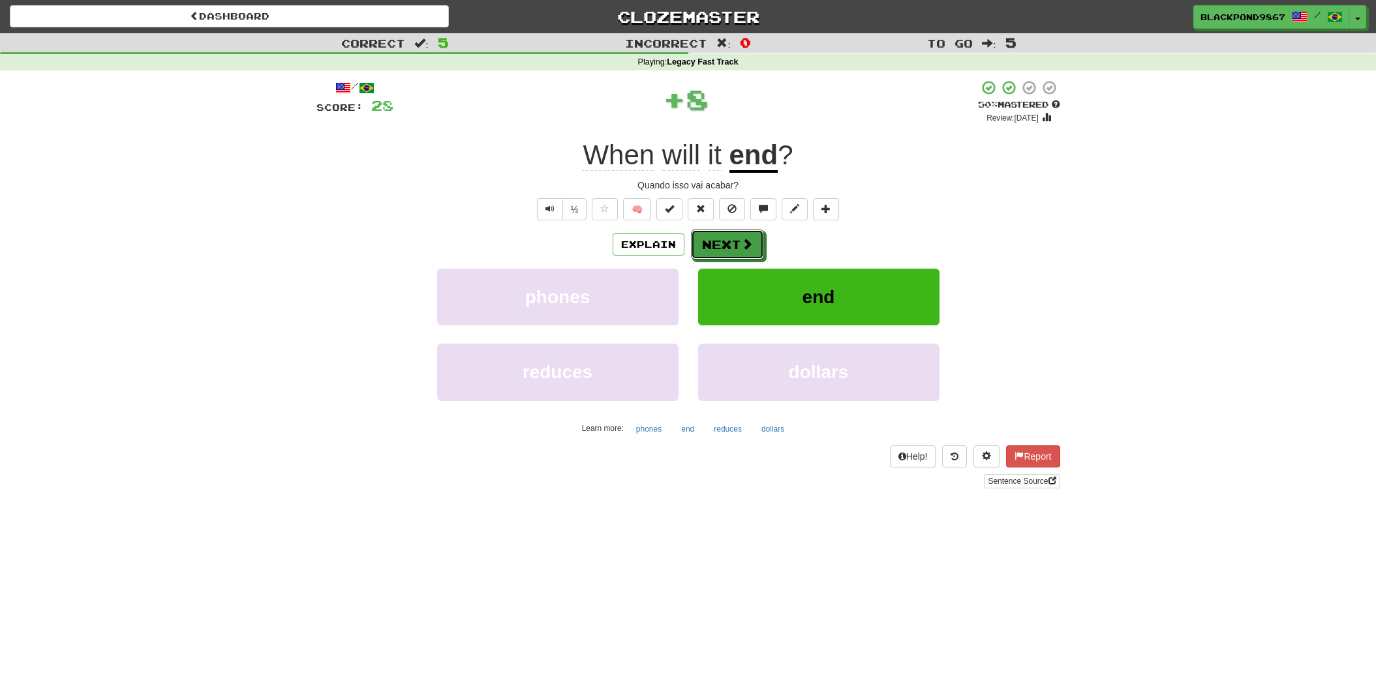
click at [717, 243] on button "Next" at bounding box center [727, 245] width 73 height 30
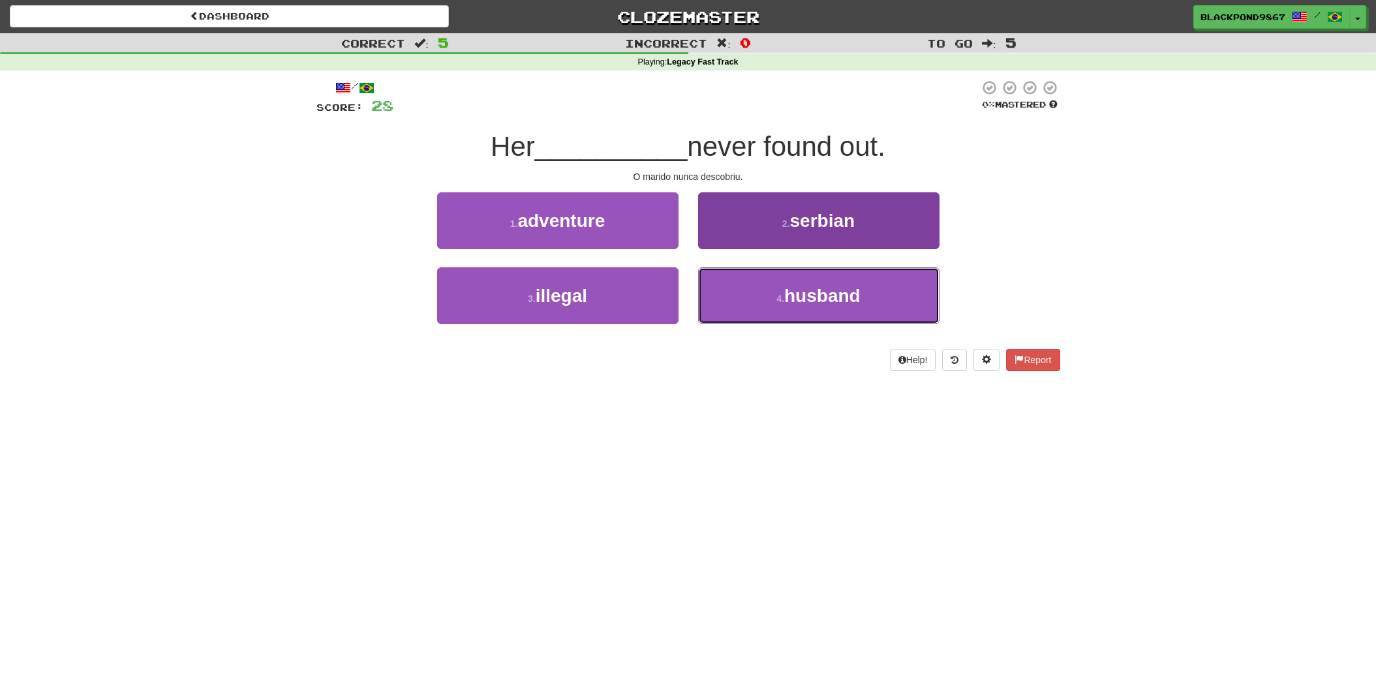
drag, startPoint x: 798, startPoint y: 294, endPoint x: 793, endPoint y: 269, distance: 25.3
click at [798, 292] on span "husband" at bounding box center [822, 296] width 76 height 20
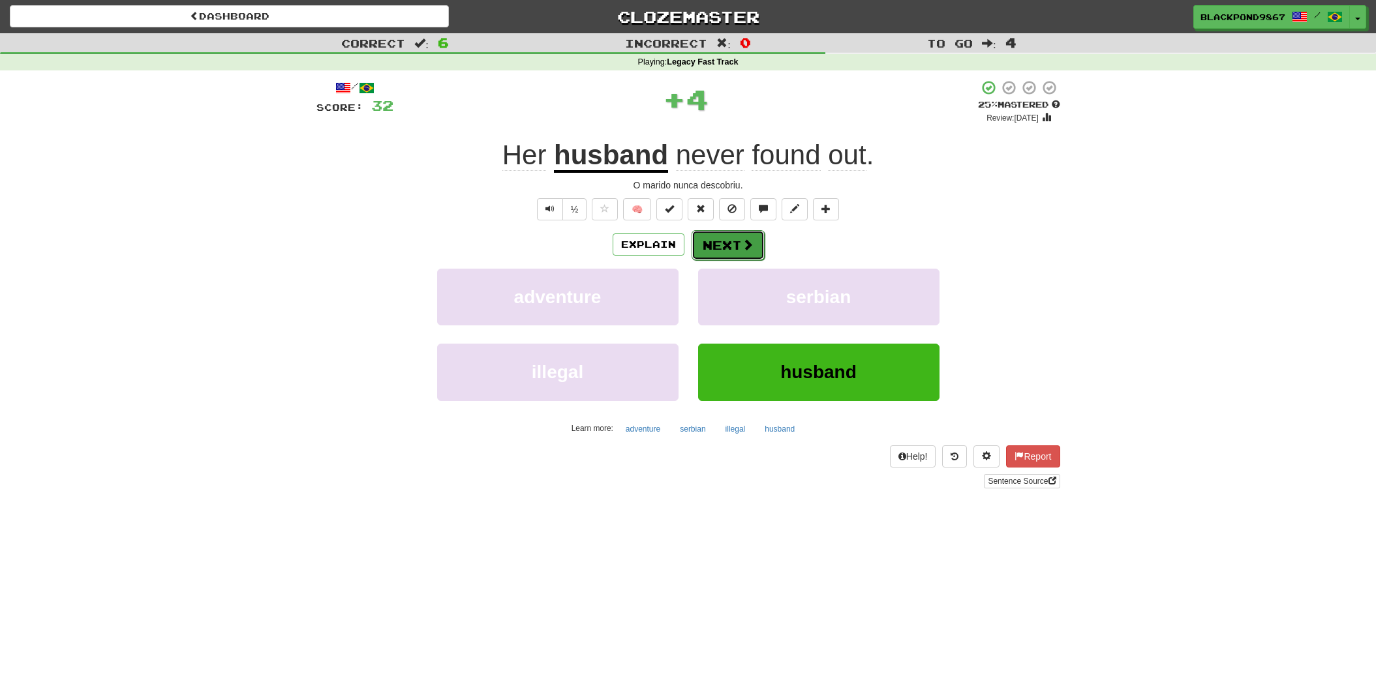
click at [723, 245] on button "Next" at bounding box center [727, 245] width 73 height 30
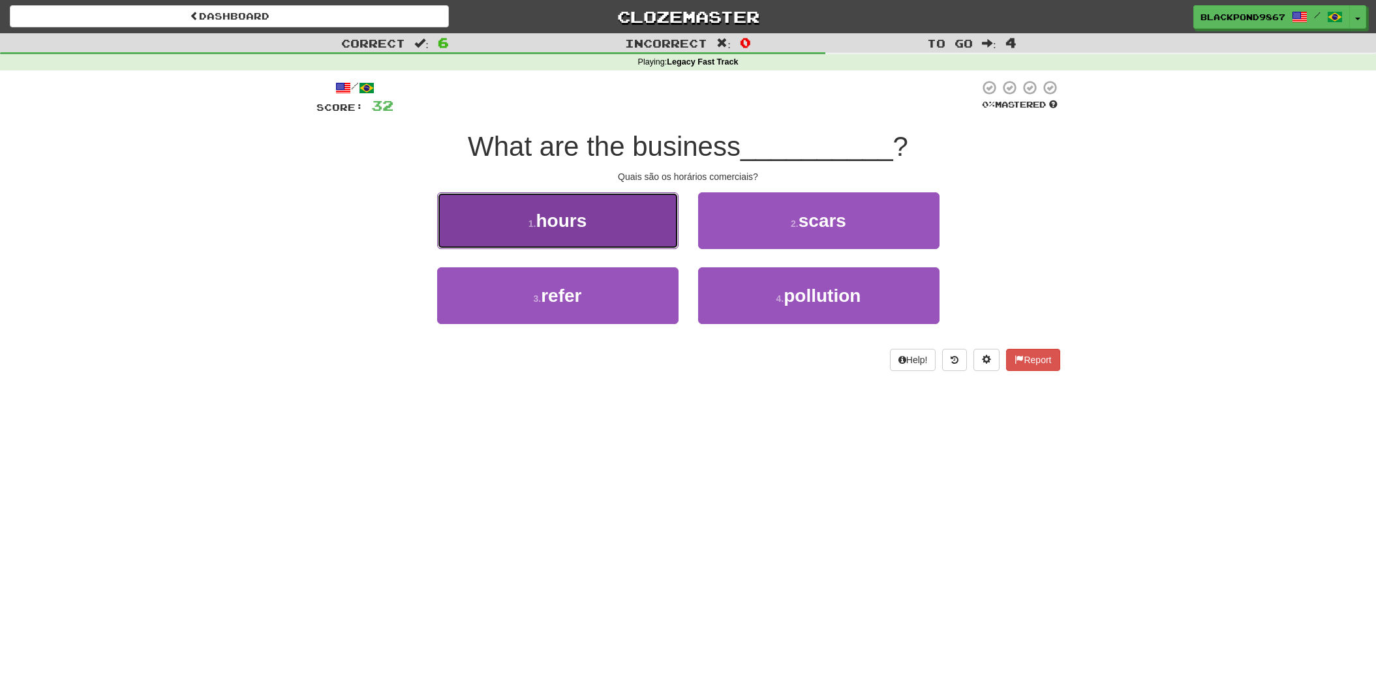
click at [583, 235] on button "1 . hours" at bounding box center [557, 220] width 241 height 57
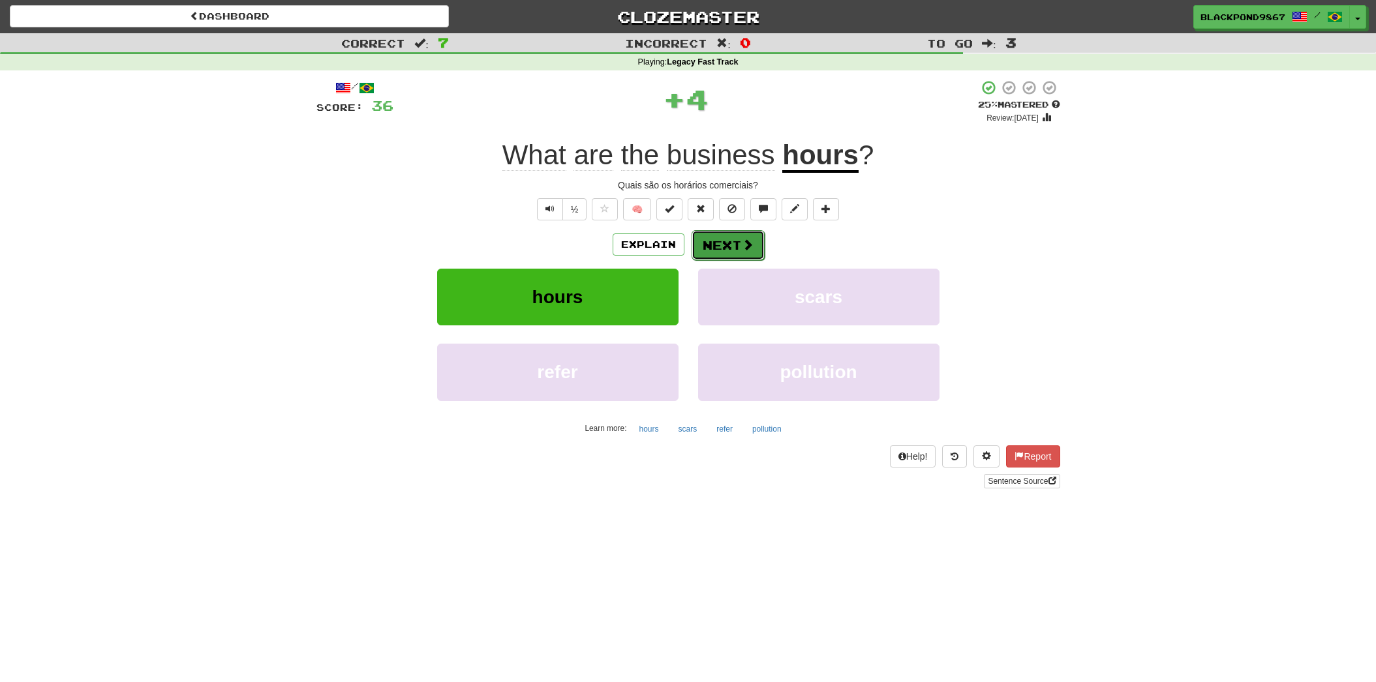
click at [750, 246] on span at bounding box center [748, 245] width 12 height 12
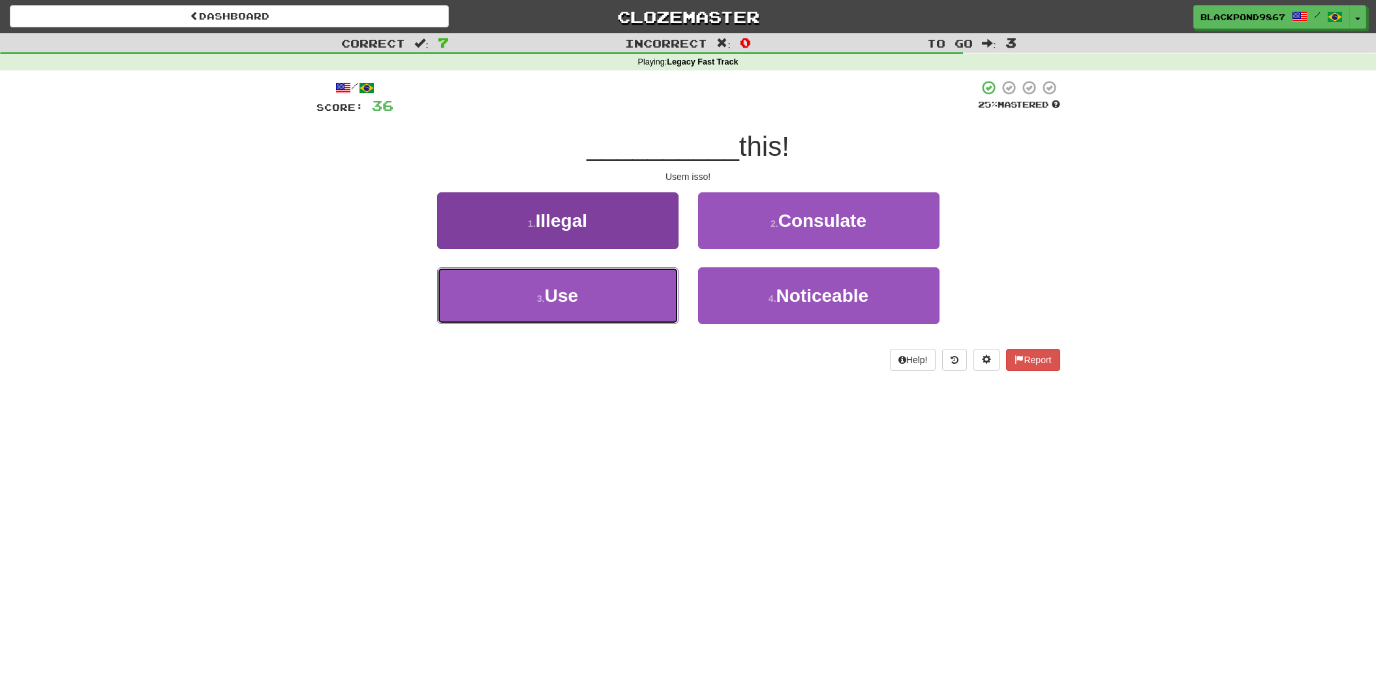
drag, startPoint x: 627, startPoint y: 311, endPoint x: 661, endPoint y: 276, distance: 48.9
click at [628, 311] on button "3 . Use" at bounding box center [557, 295] width 241 height 57
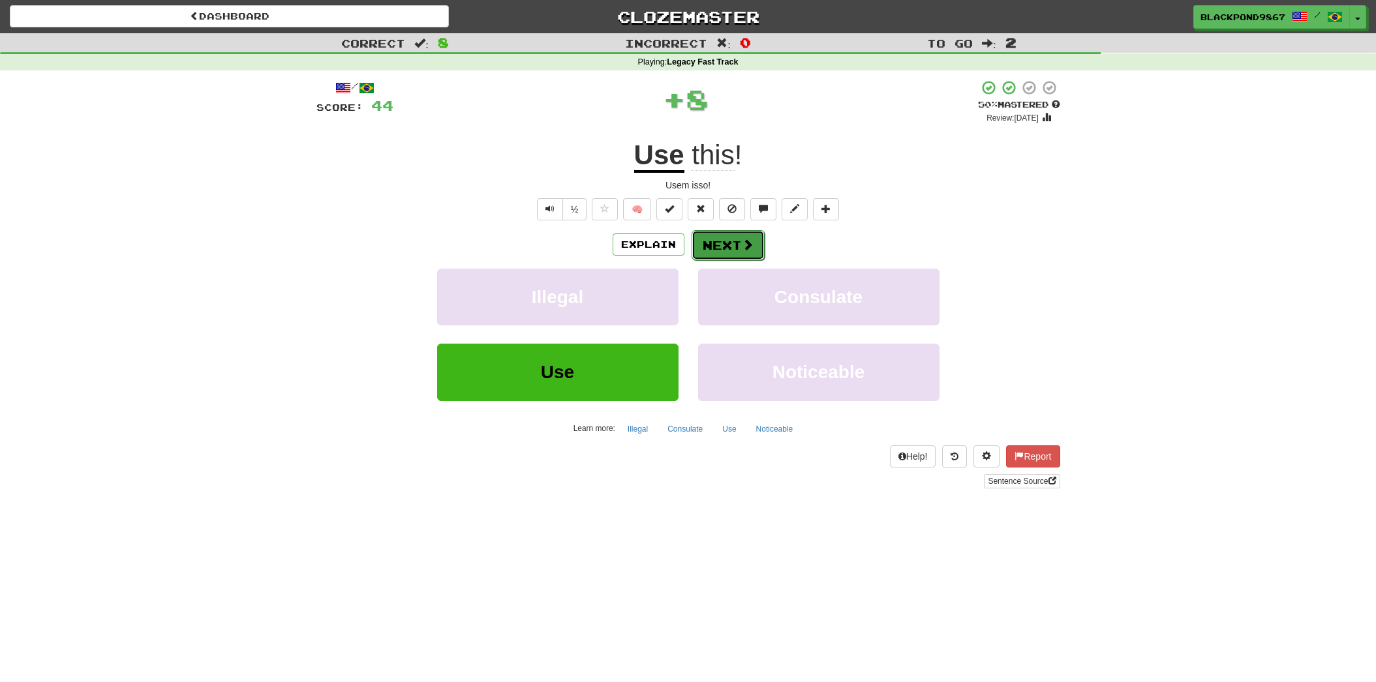
click at [738, 239] on button "Next" at bounding box center [727, 245] width 73 height 30
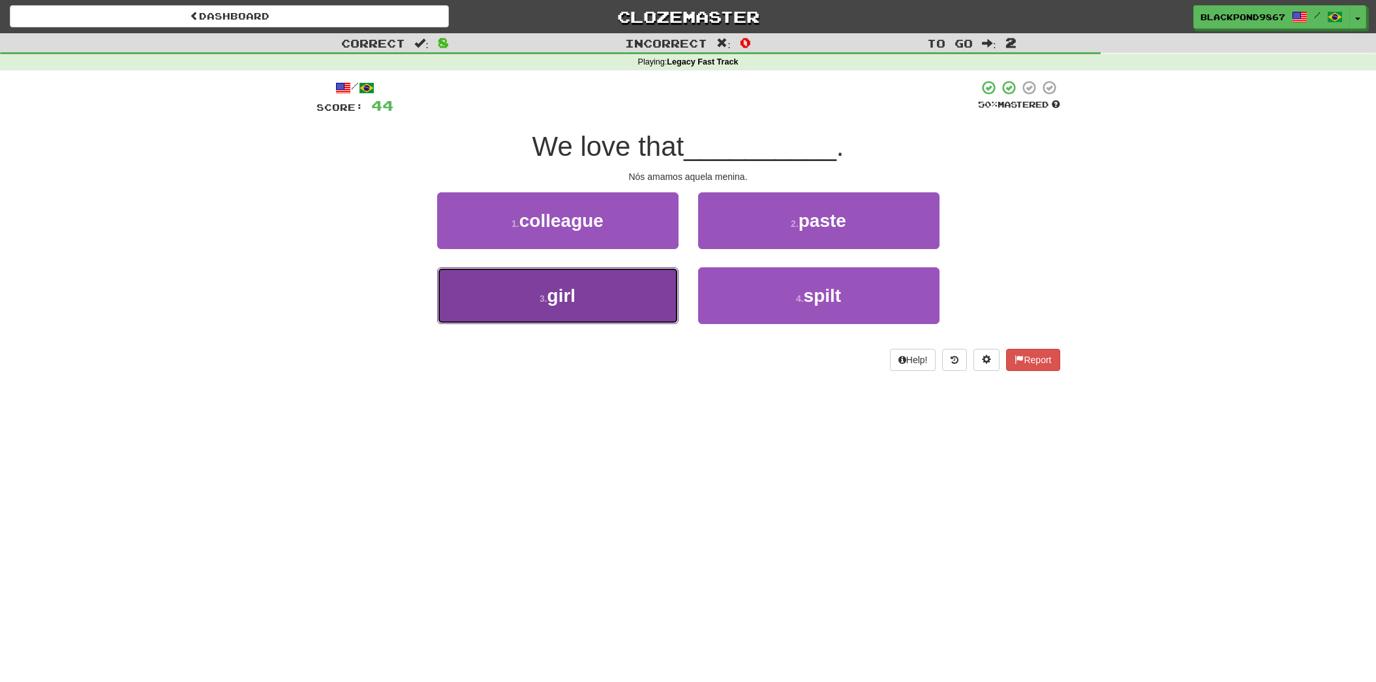
click at [595, 307] on button "3 . girl" at bounding box center [557, 295] width 241 height 57
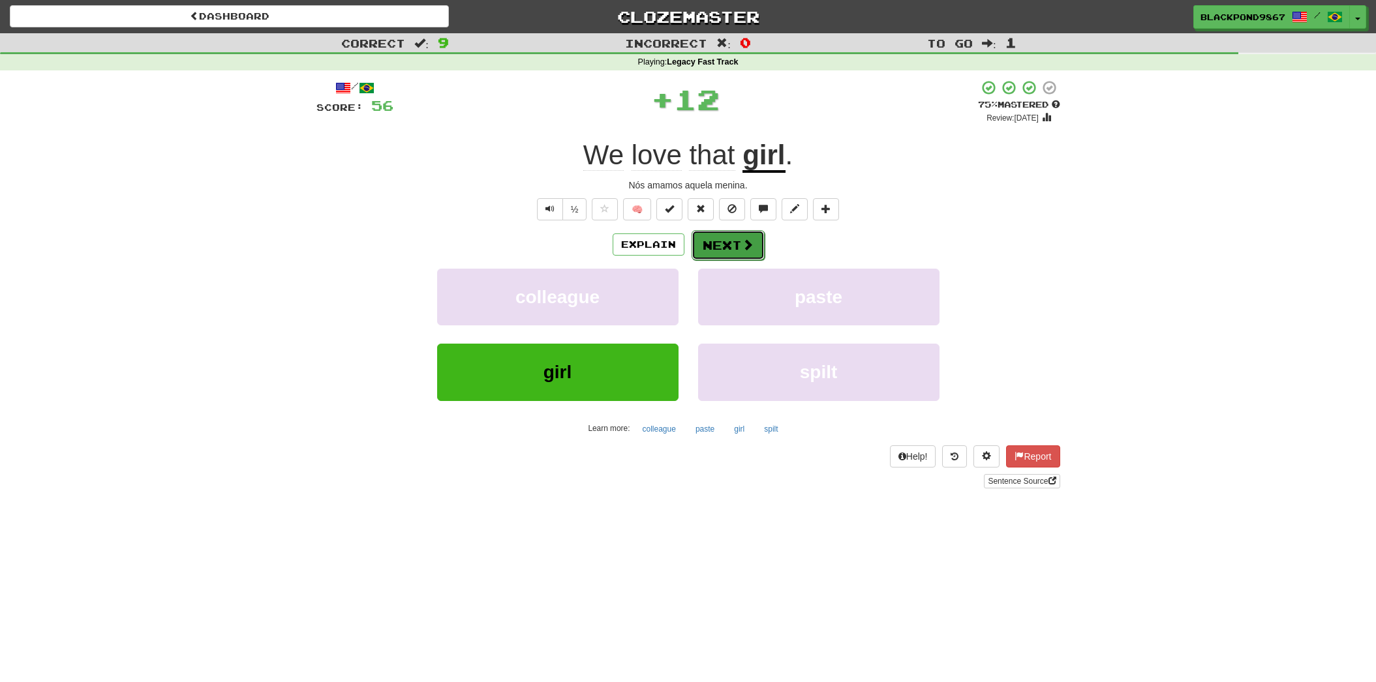
click at [721, 245] on button "Next" at bounding box center [727, 245] width 73 height 30
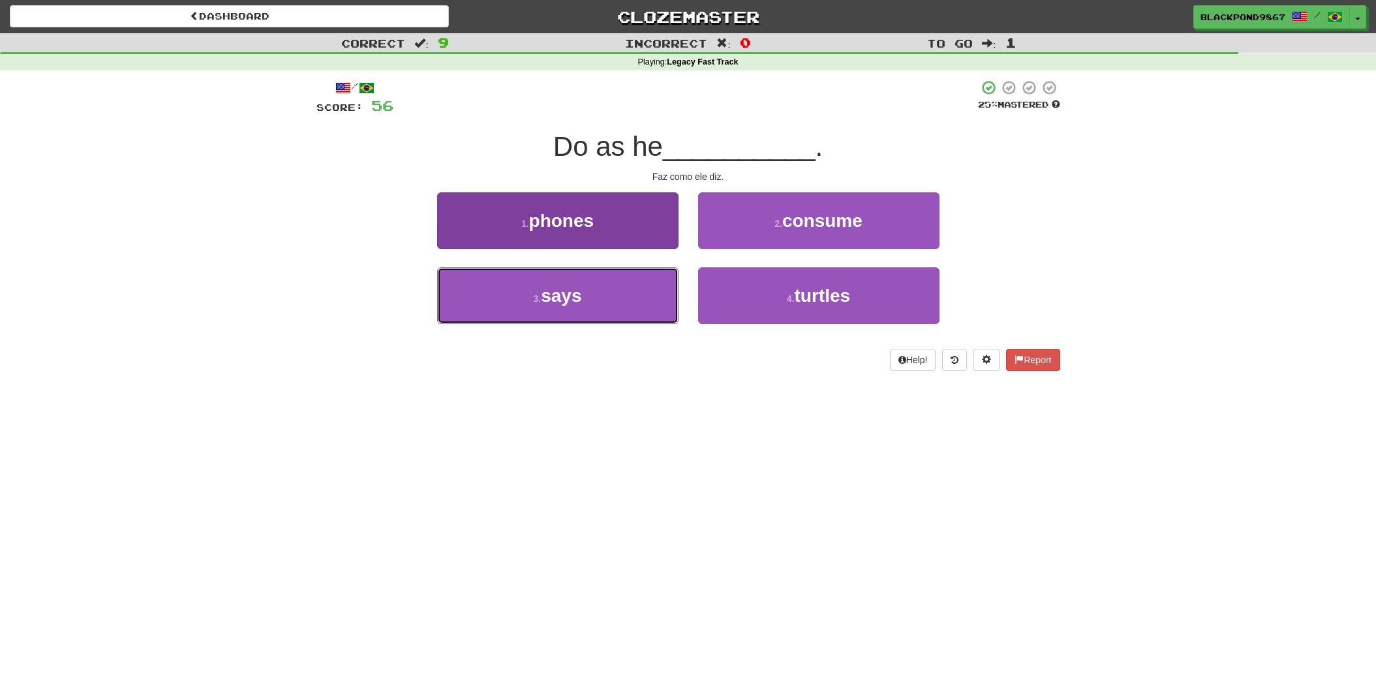
click at [601, 314] on button "3 . says" at bounding box center [557, 295] width 241 height 57
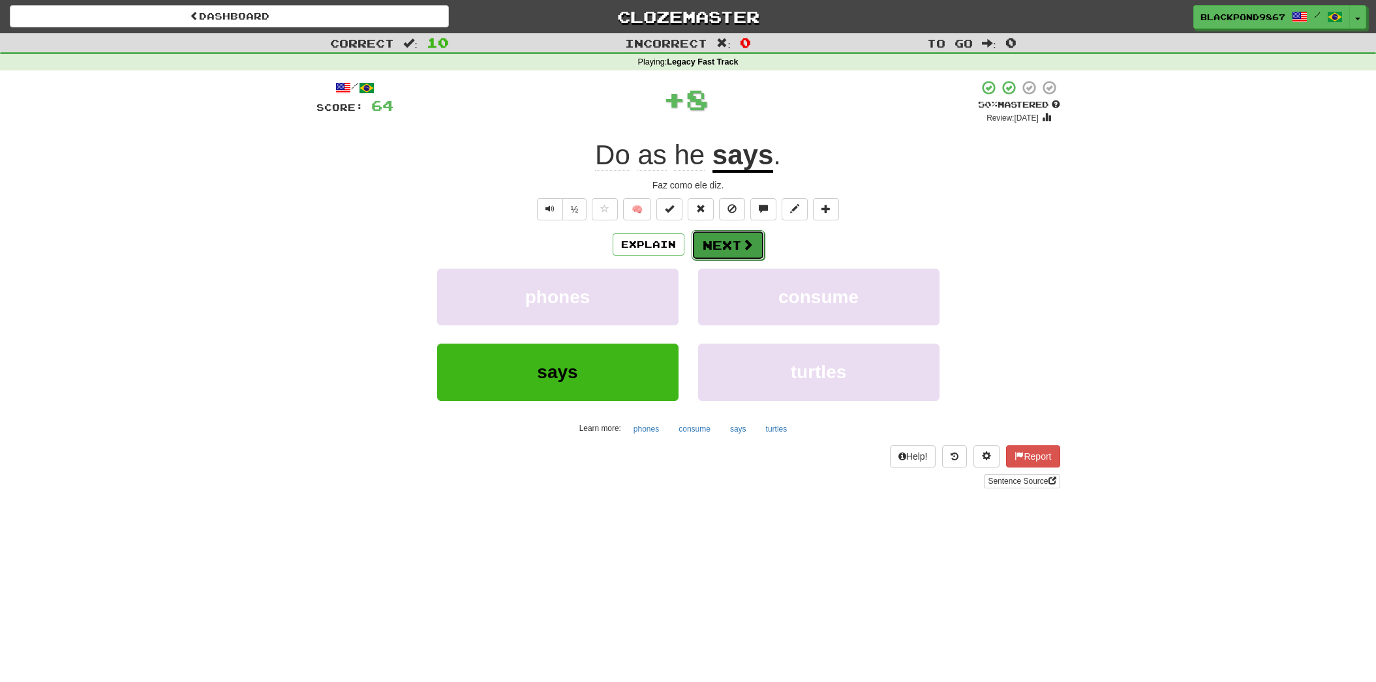
click at [736, 236] on button "Next" at bounding box center [727, 245] width 73 height 30
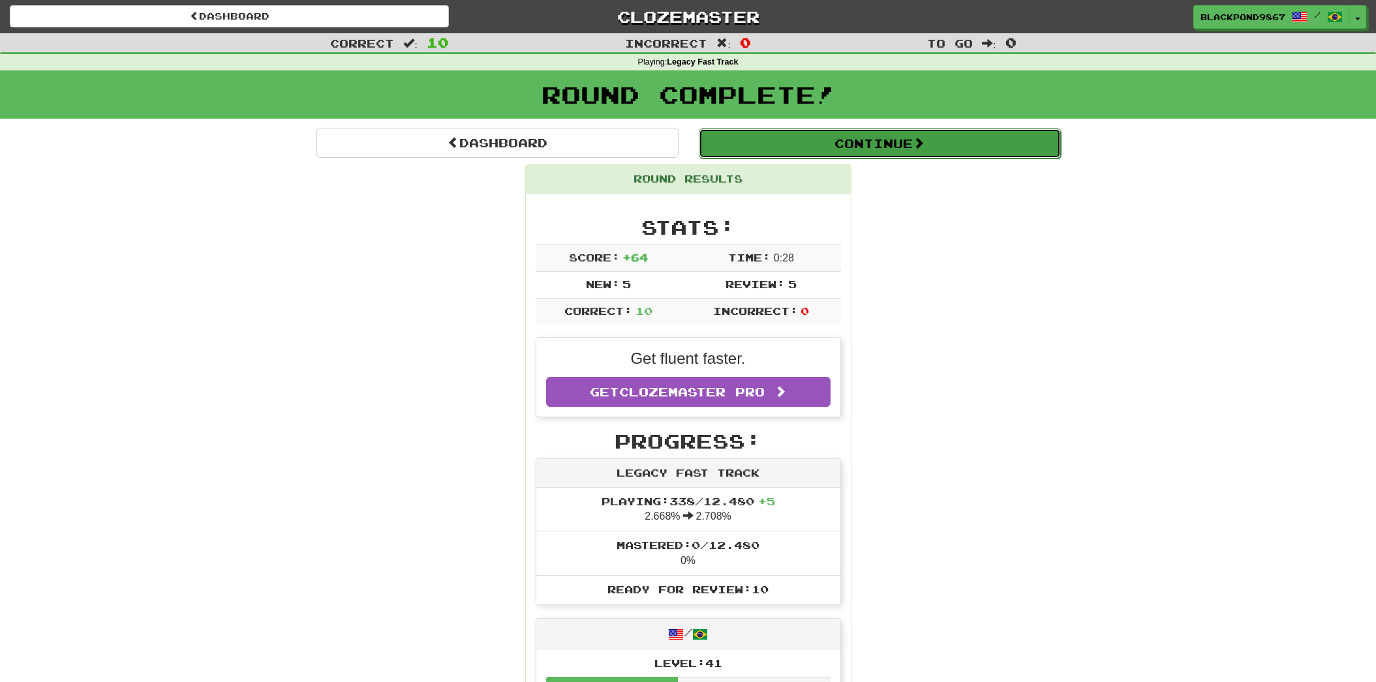
click at [768, 152] on button "Continue" at bounding box center [880, 144] width 362 height 30
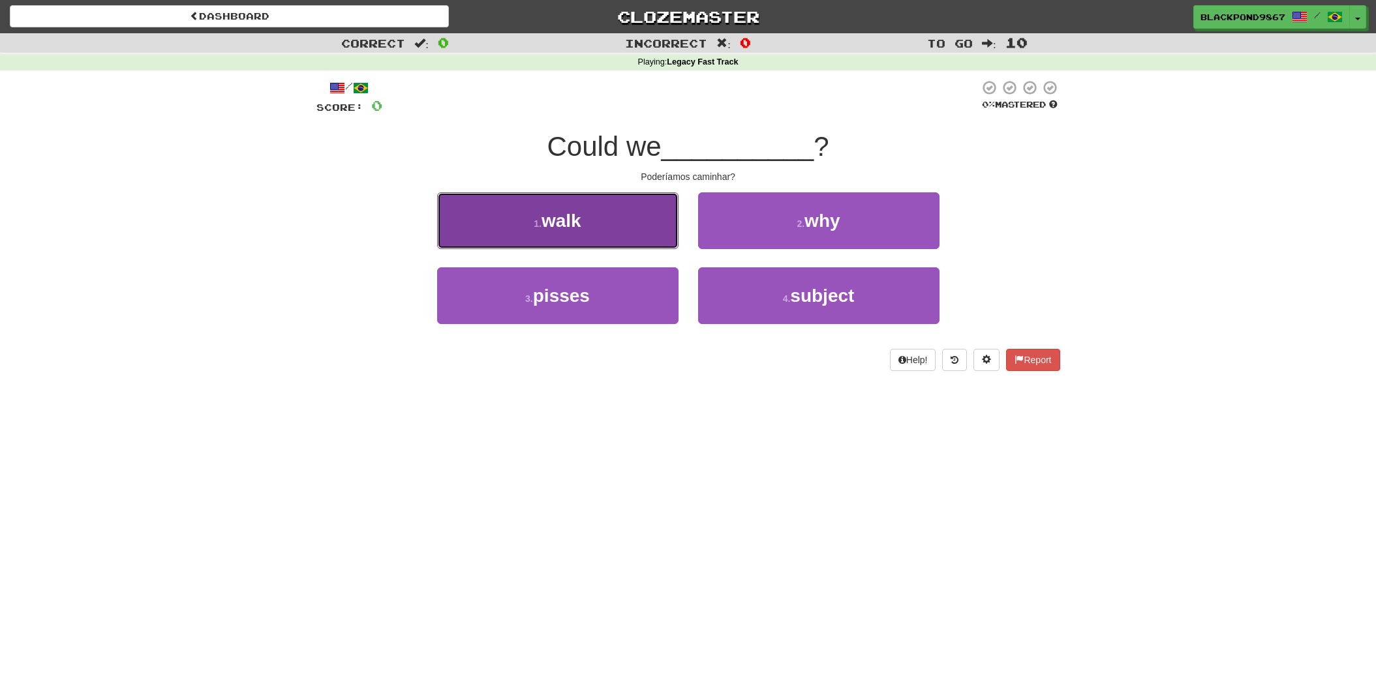
click at [607, 214] on button "1 . walk" at bounding box center [557, 220] width 241 height 57
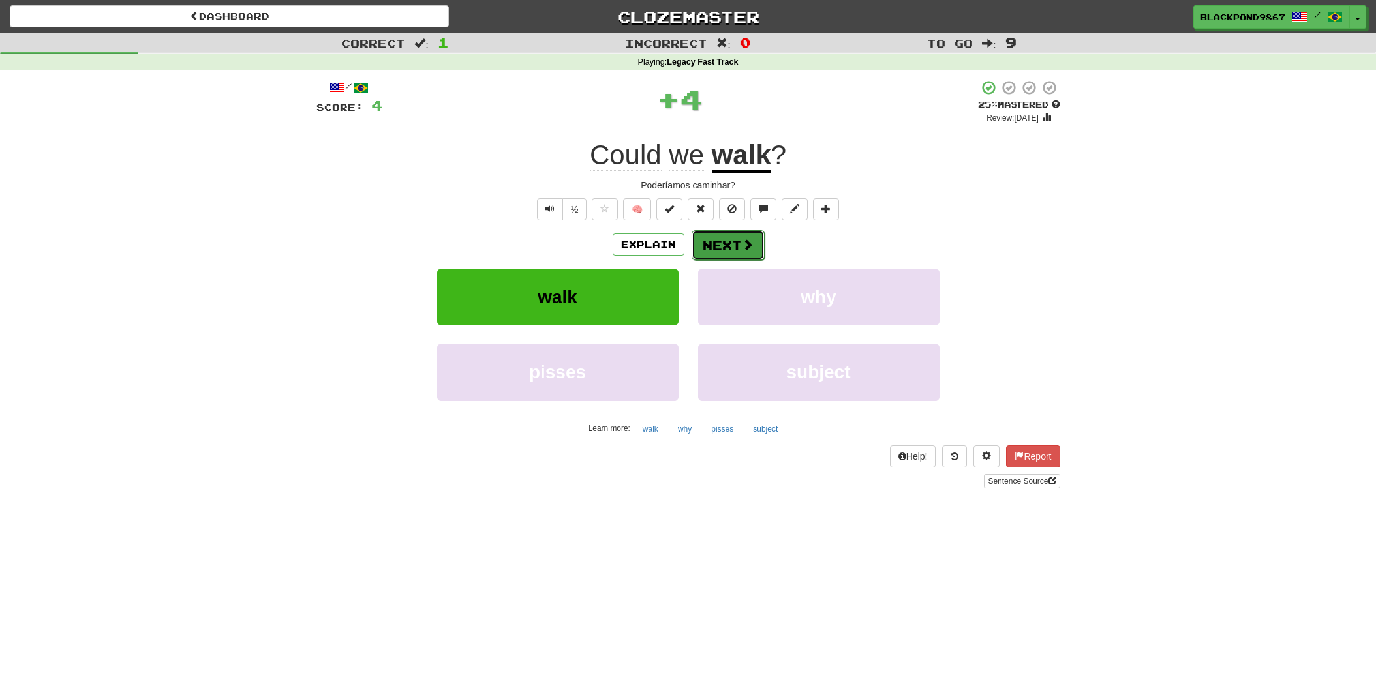
click at [735, 247] on button "Next" at bounding box center [727, 245] width 73 height 30
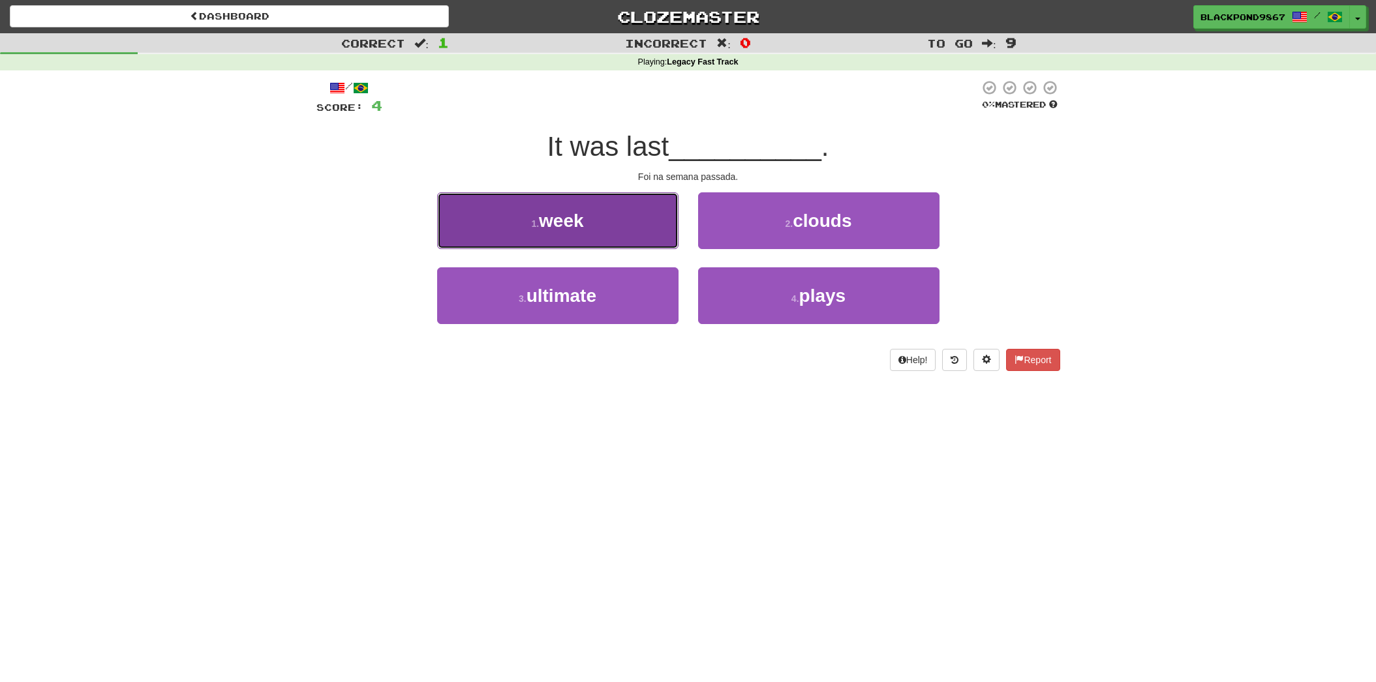
drag, startPoint x: 583, startPoint y: 232, endPoint x: 591, endPoint y: 231, distance: 8.5
click at [591, 231] on button "1 . week" at bounding box center [557, 220] width 241 height 57
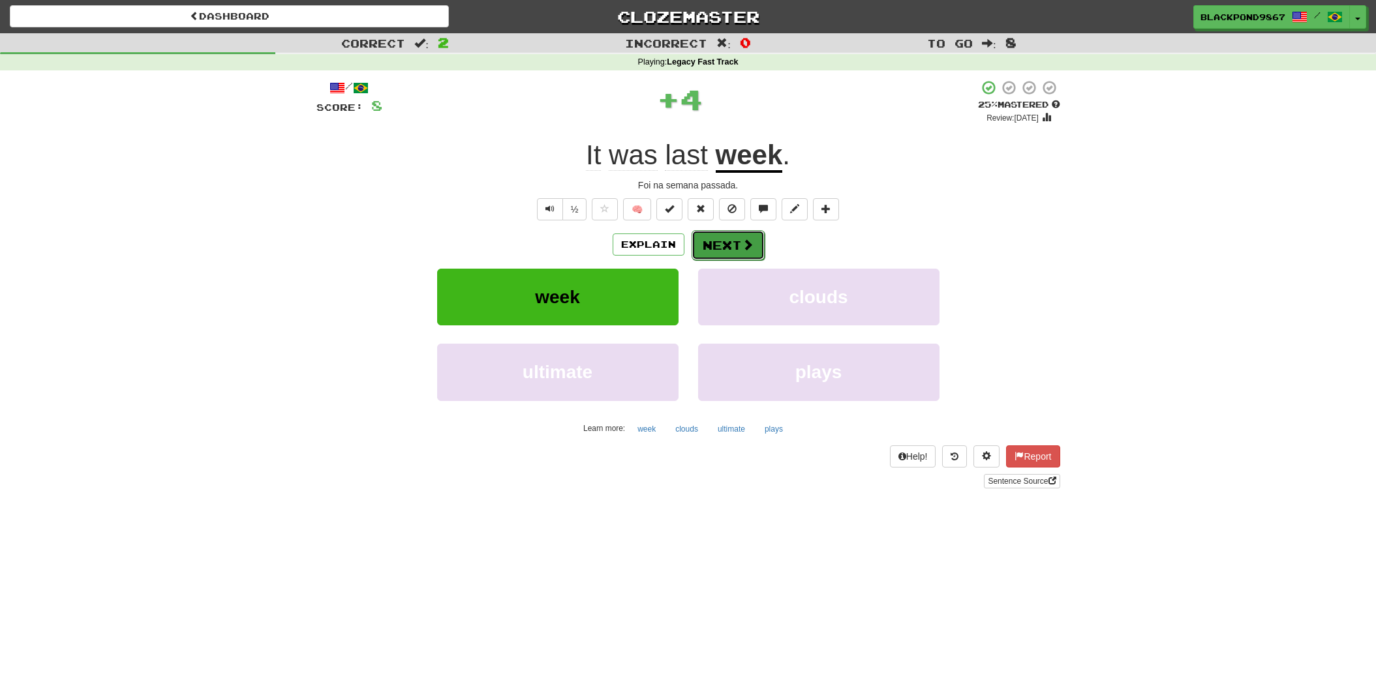
click at [726, 246] on button "Next" at bounding box center [727, 245] width 73 height 30
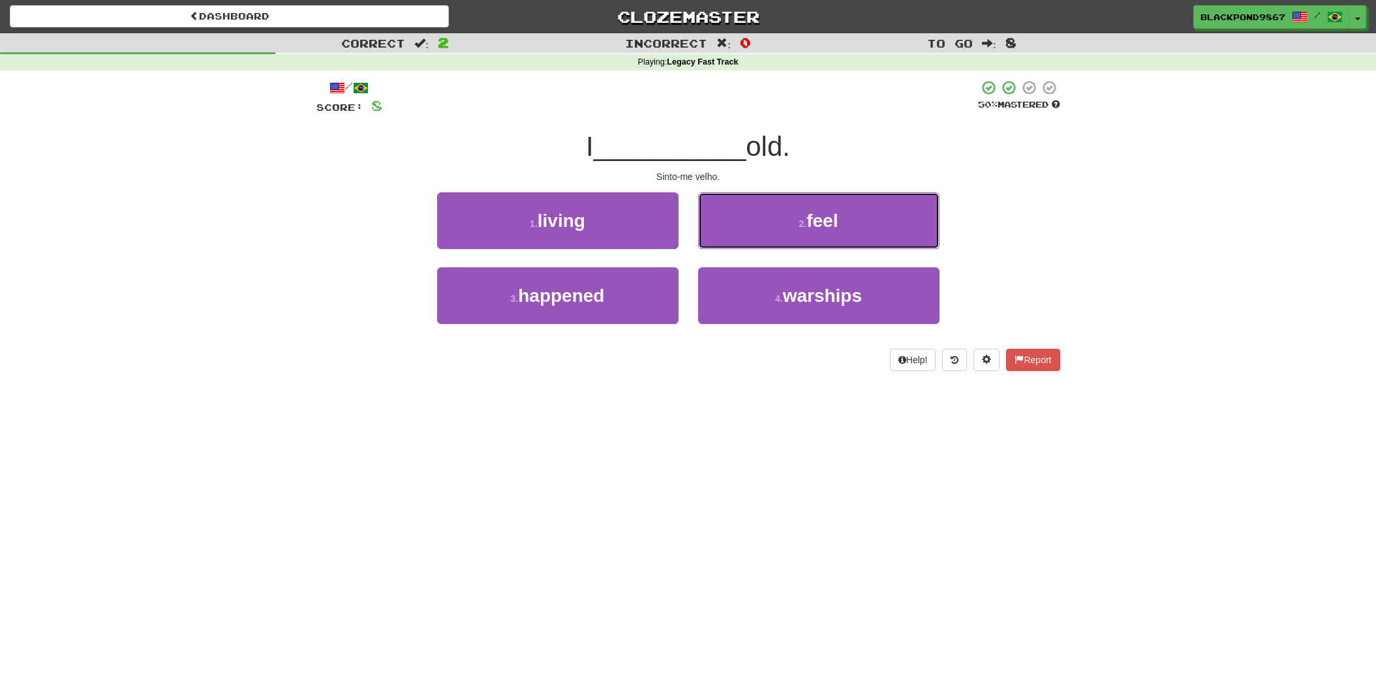
click at [747, 223] on button "2 . feel" at bounding box center [818, 220] width 241 height 57
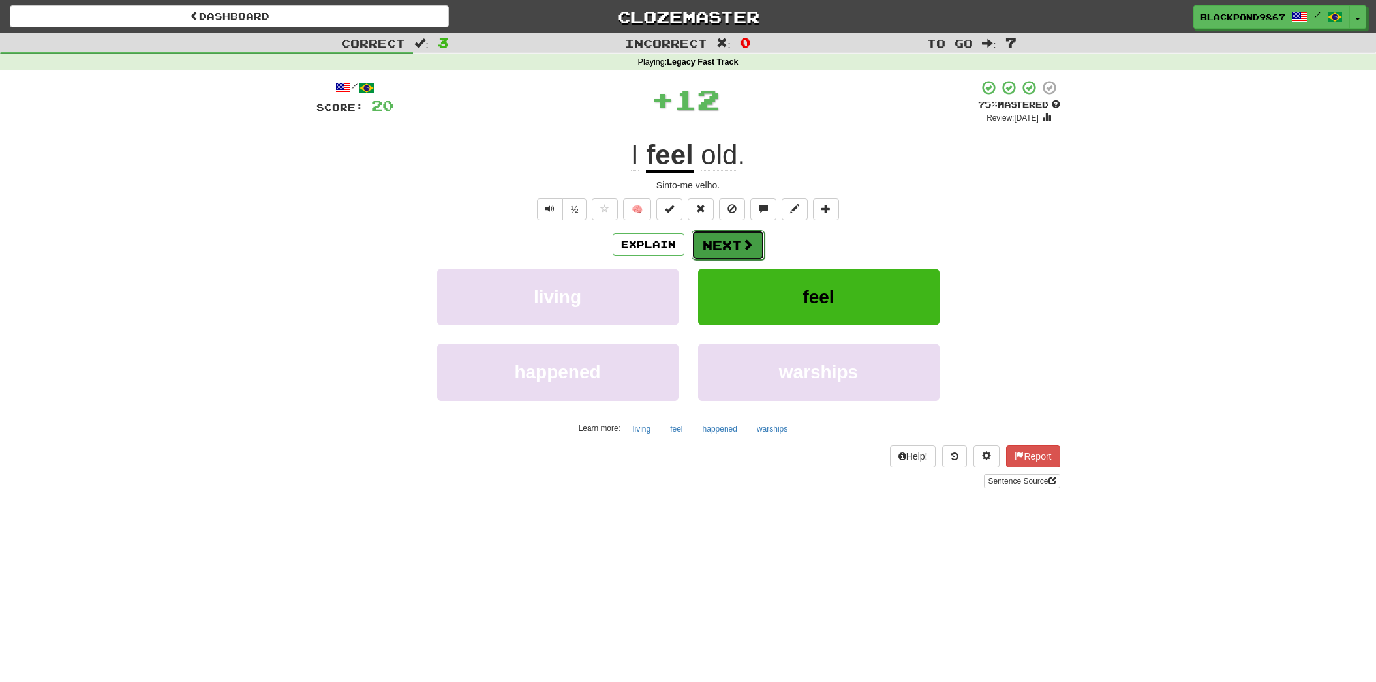
click at [719, 239] on button "Next" at bounding box center [727, 245] width 73 height 30
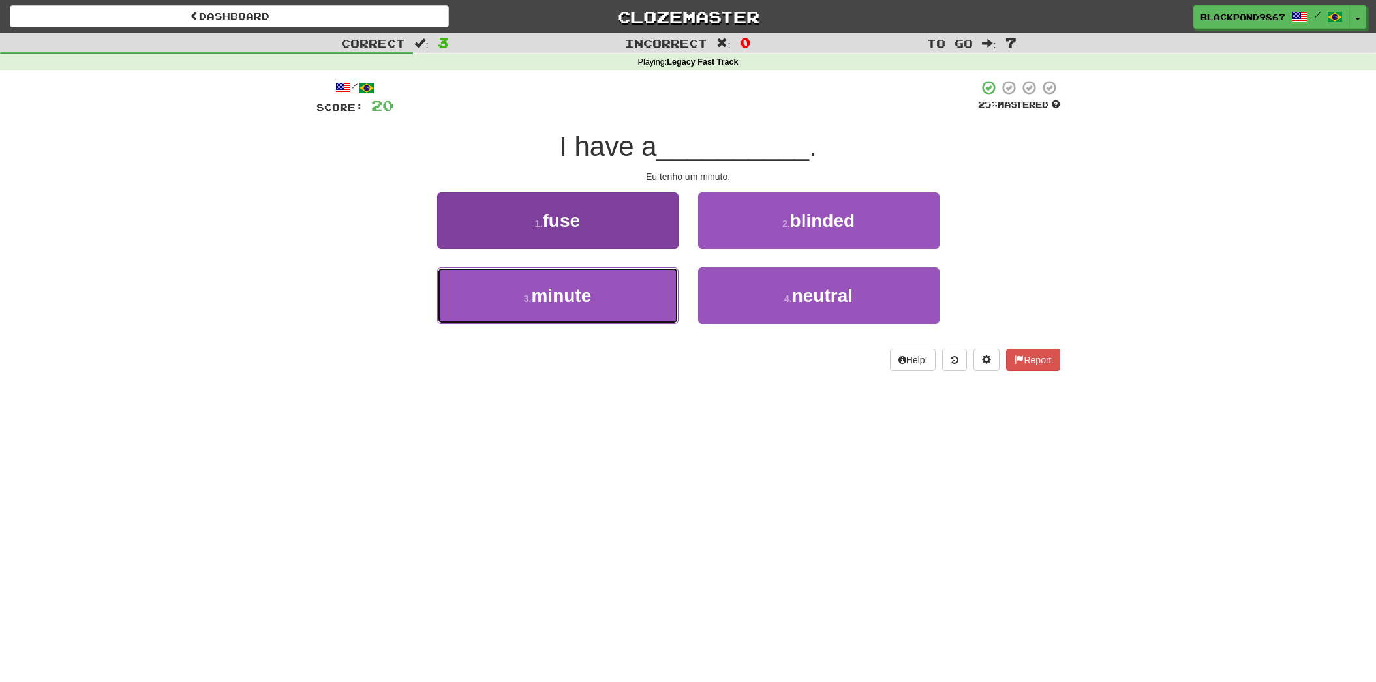
click at [620, 303] on button "3 . minute" at bounding box center [557, 295] width 241 height 57
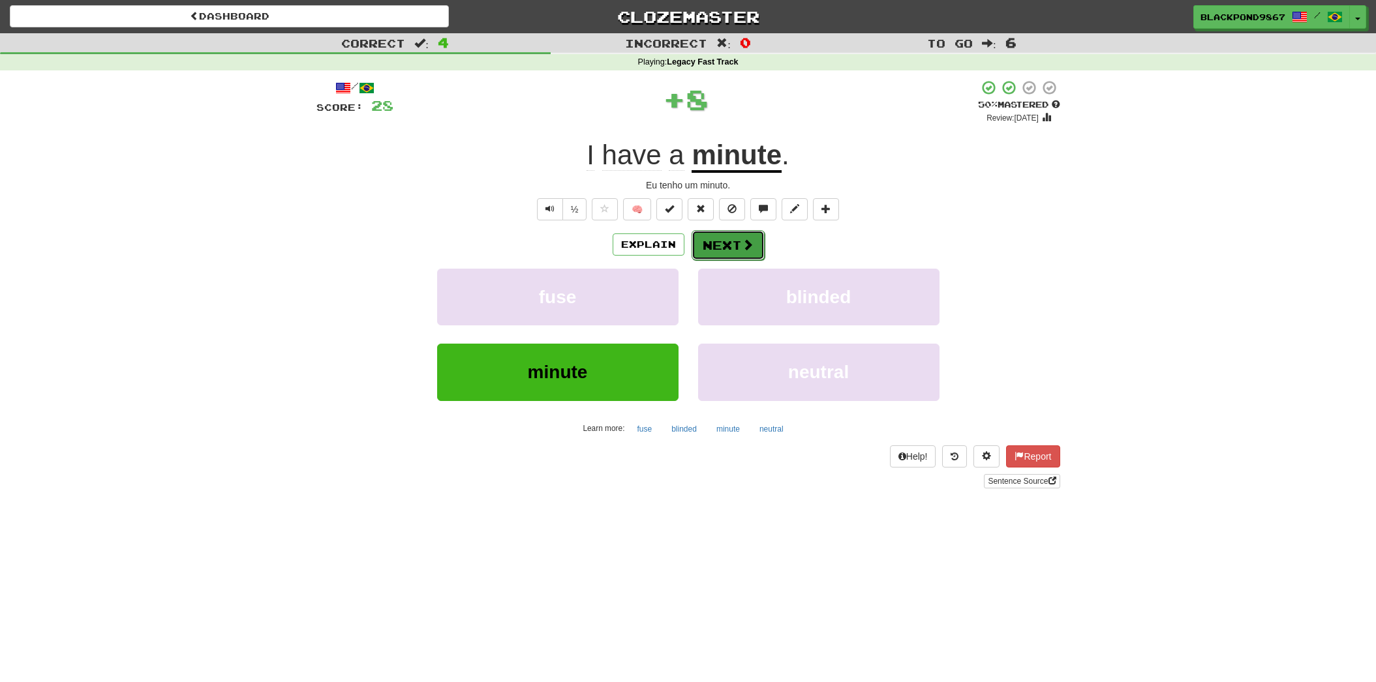
click at [710, 244] on button "Next" at bounding box center [727, 245] width 73 height 30
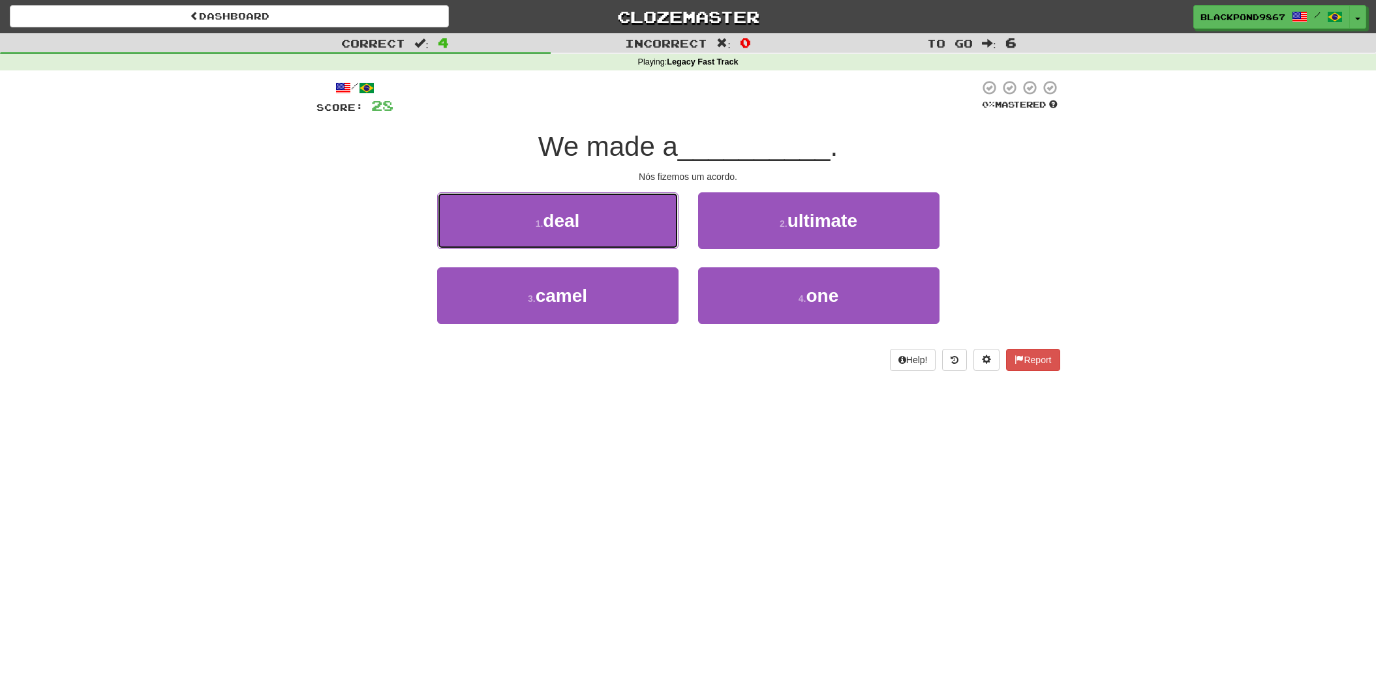
drag, startPoint x: 595, startPoint y: 224, endPoint x: 630, endPoint y: 224, distance: 34.6
click at [597, 224] on button "1 . deal" at bounding box center [557, 220] width 241 height 57
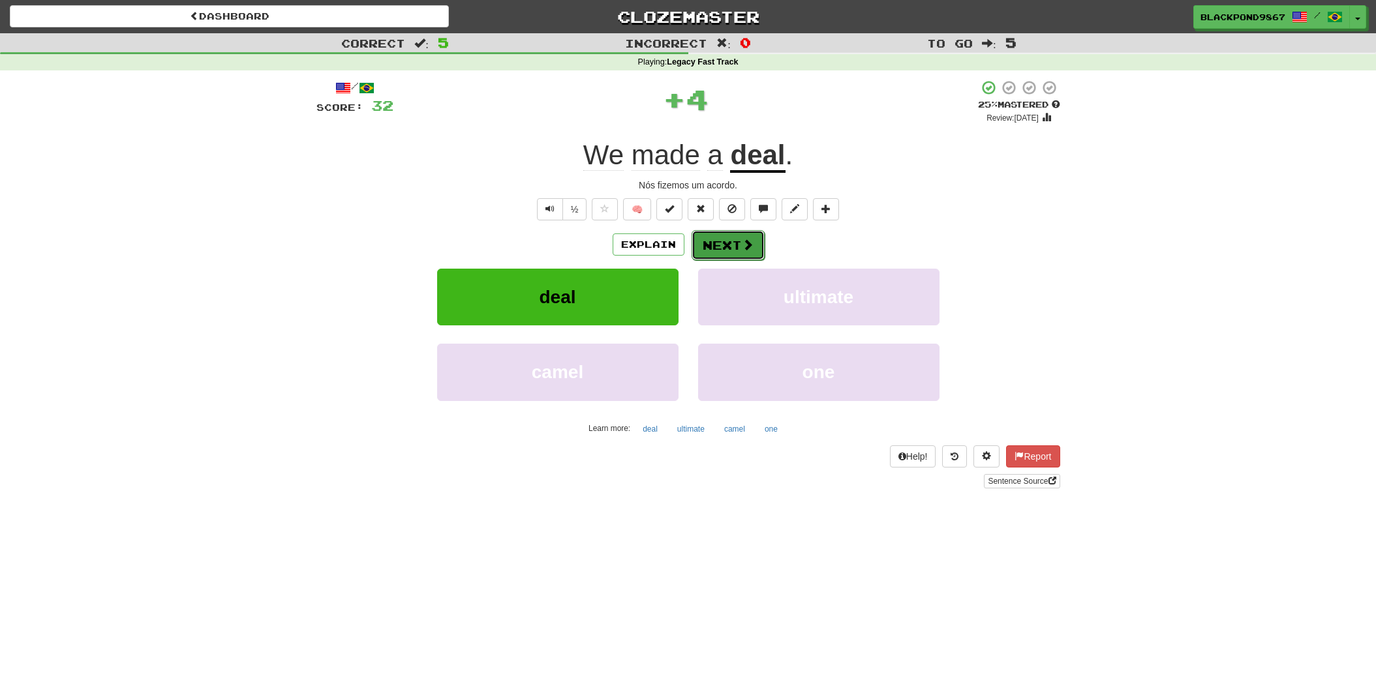
click at [725, 237] on button "Next" at bounding box center [727, 245] width 73 height 30
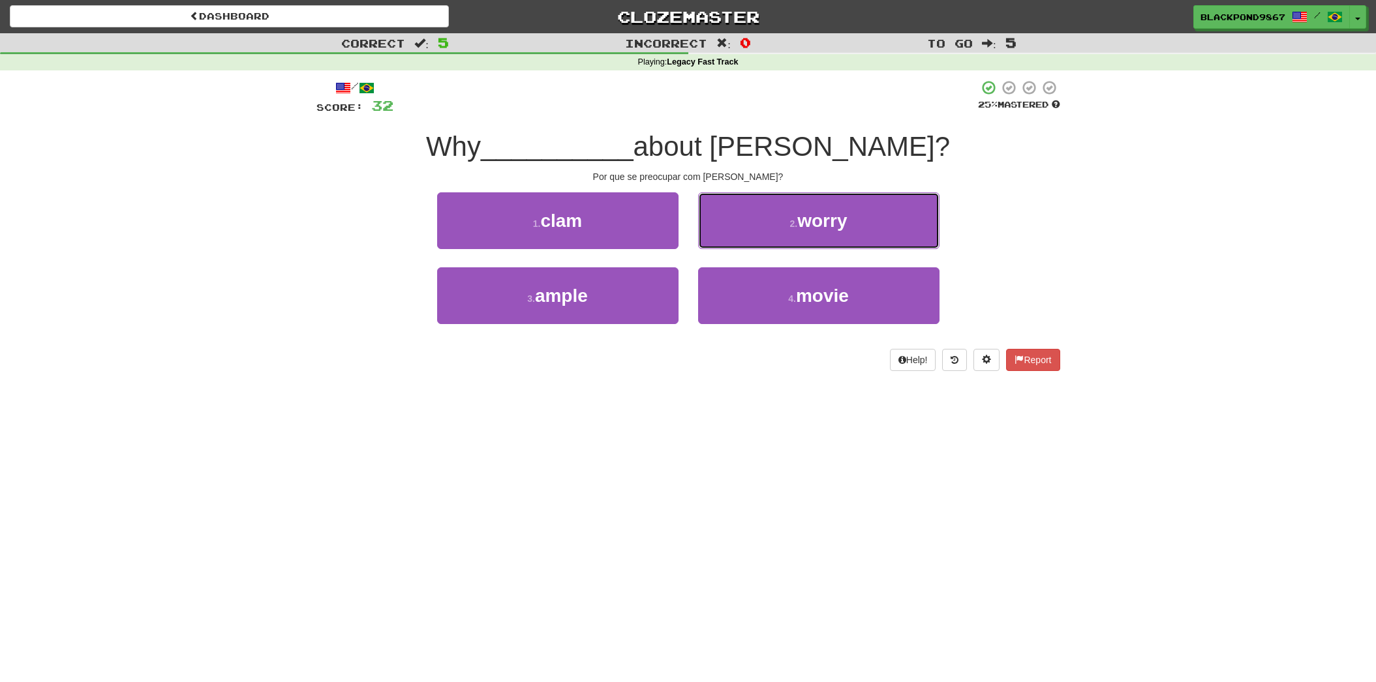
click at [725, 237] on button "2 . worry" at bounding box center [818, 220] width 241 height 57
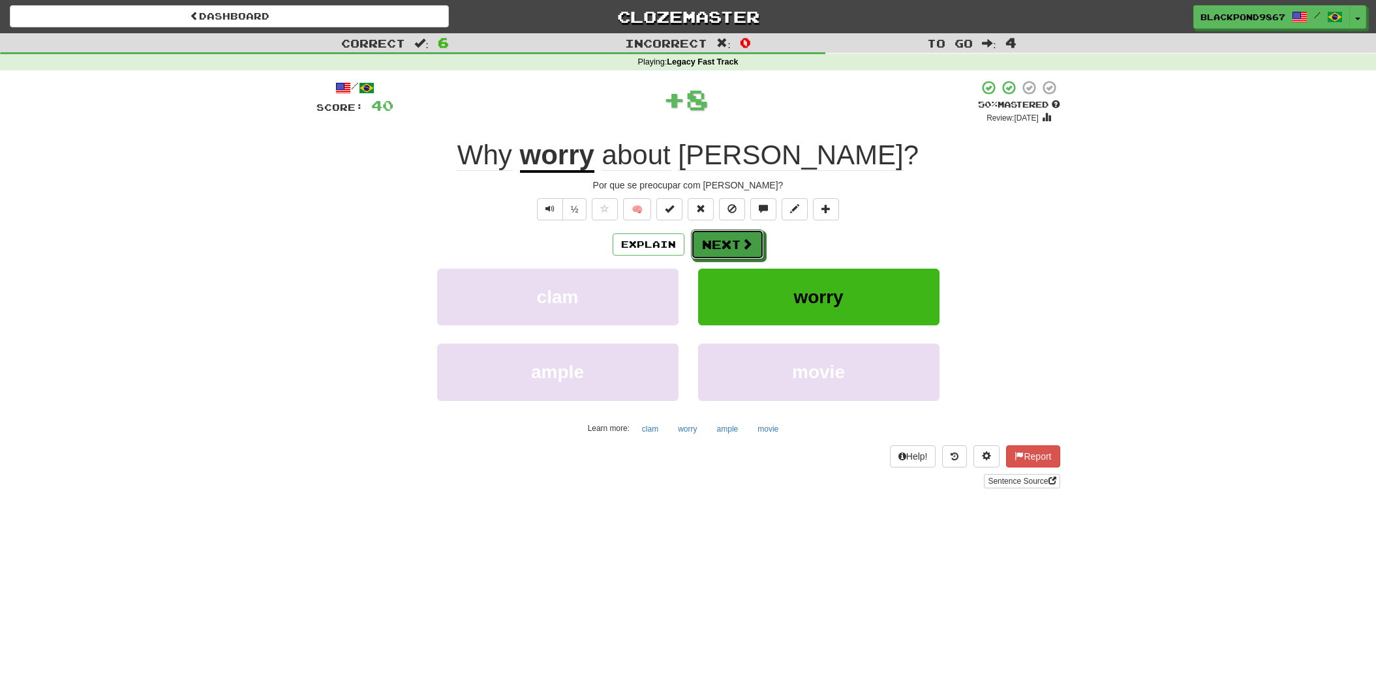
click at [725, 237] on button "Next" at bounding box center [727, 245] width 73 height 30
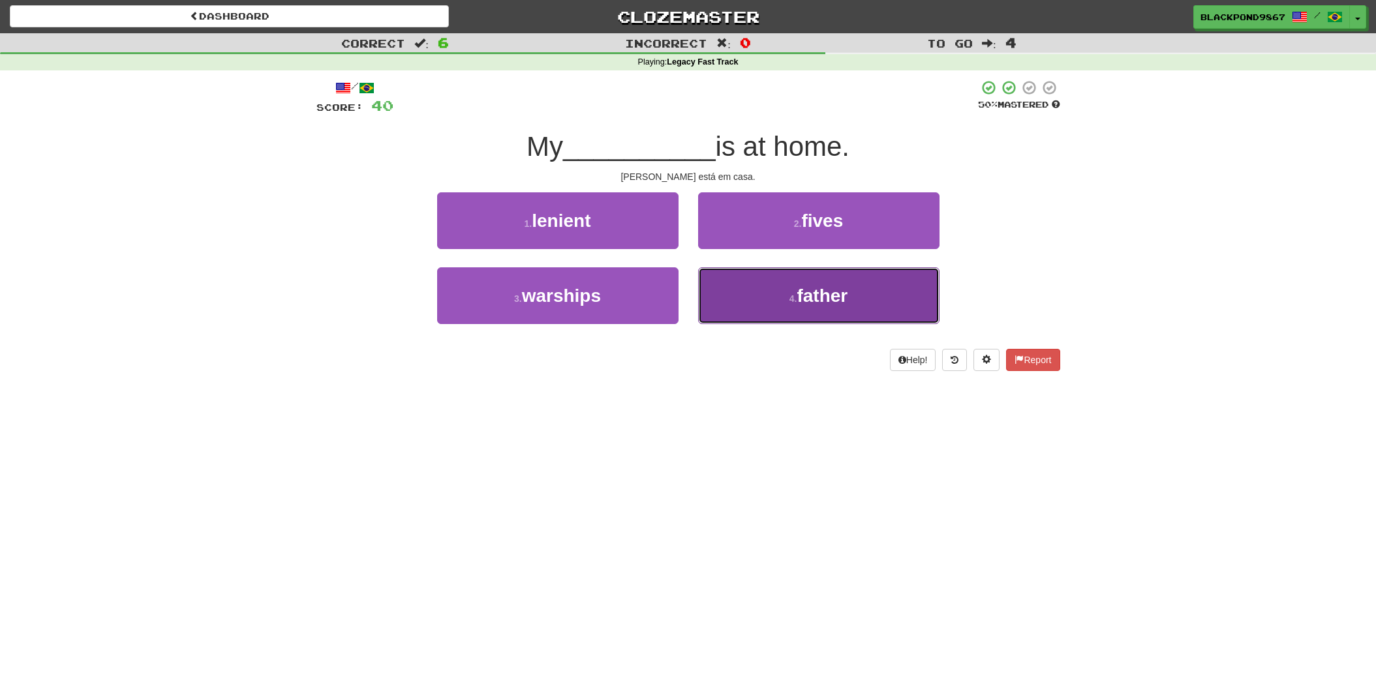
click at [739, 291] on button "4 . father" at bounding box center [818, 295] width 241 height 57
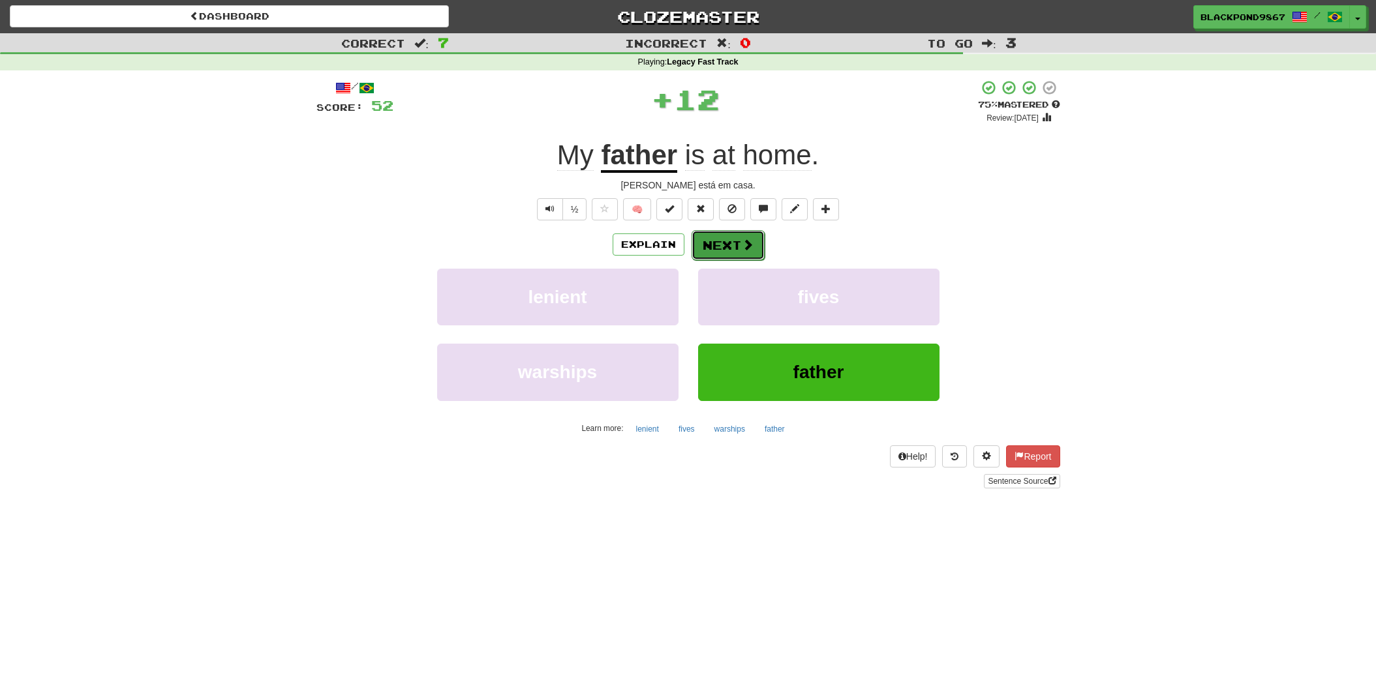
click at [714, 242] on button "Next" at bounding box center [727, 245] width 73 height 30
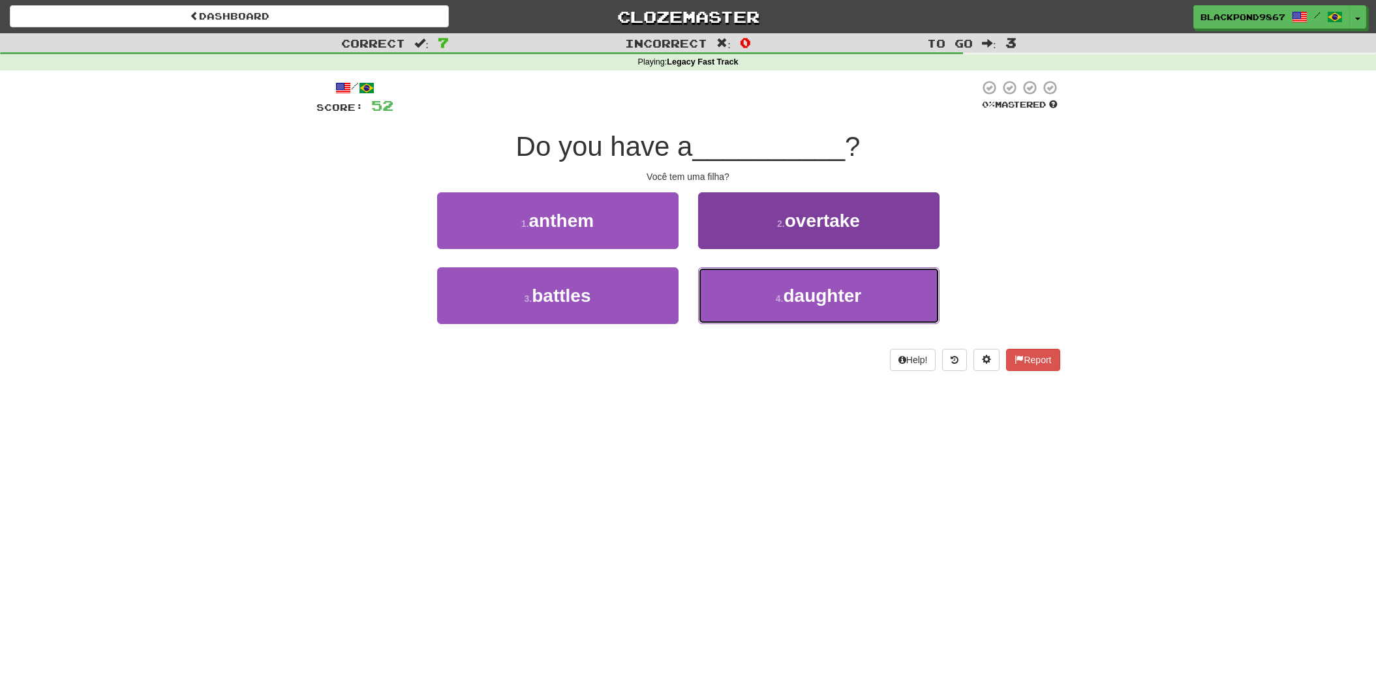
click at [825, 297] on span "daughter" at bounding box center [822, 296] width 78 height 20
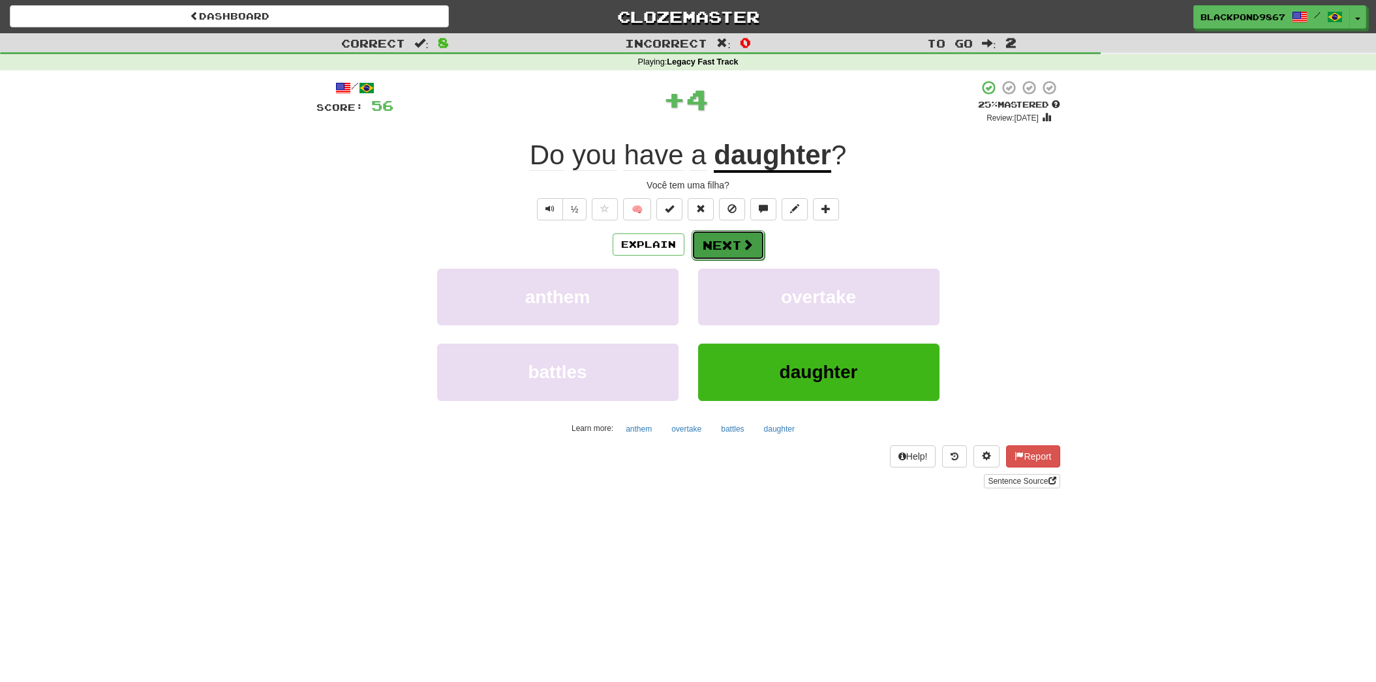
click at [733, 241] on button "Next" at bounding box center [727, 245] width 73 height 30
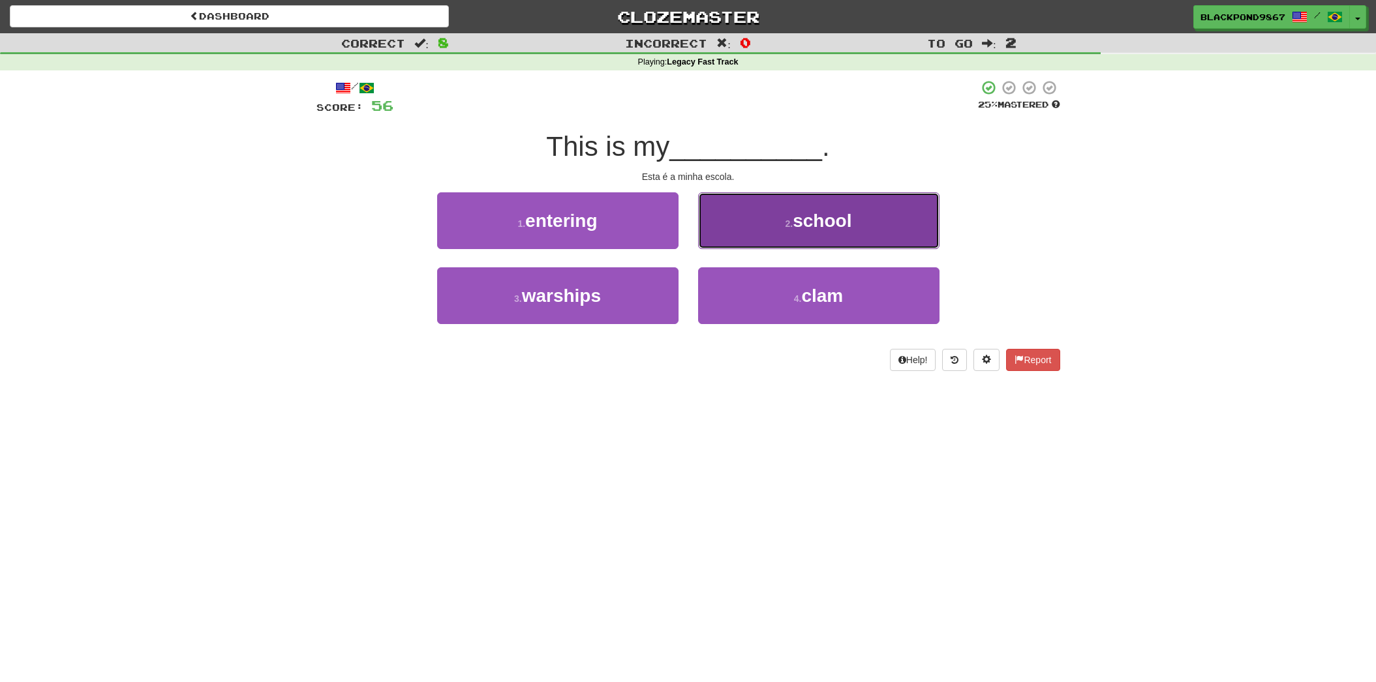
click at [733, 241] on button "2 . school" at bounding box center [818, 220] width 241 height 57
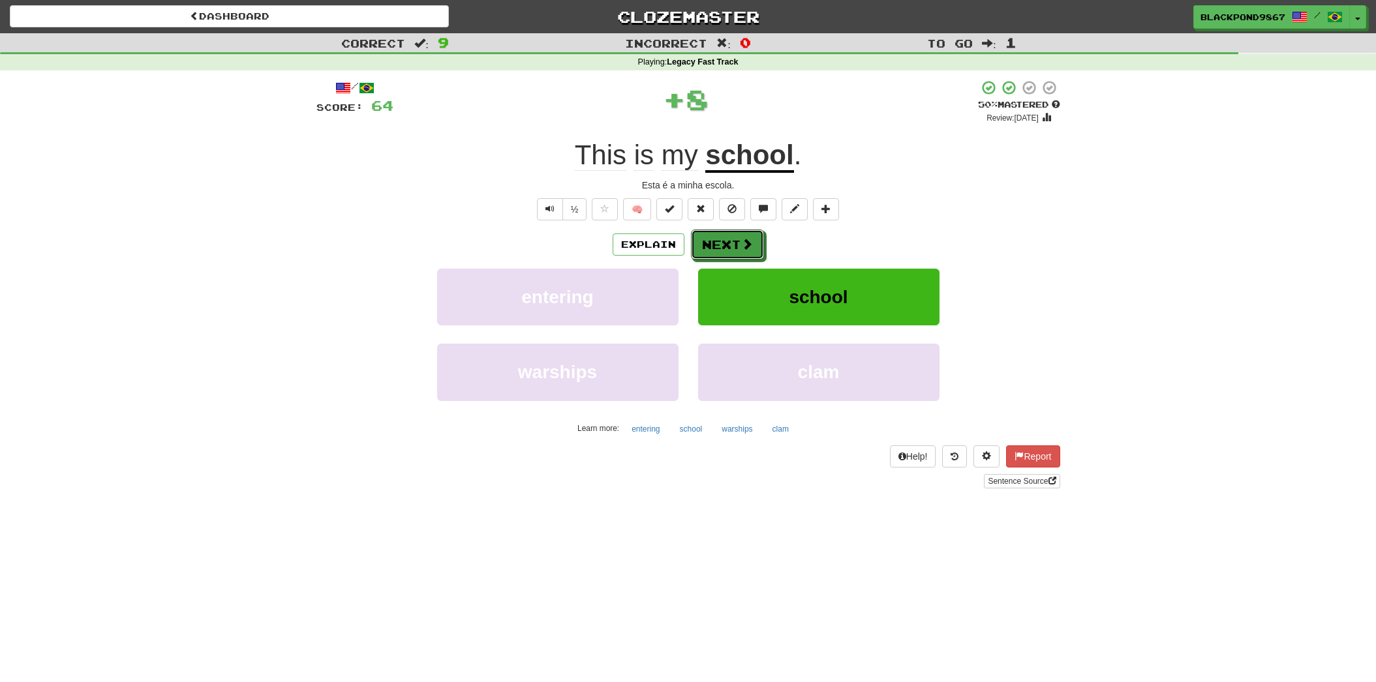
click at [733, 241] on button "Next" at bounding box center [727, 245] width 73 height 30
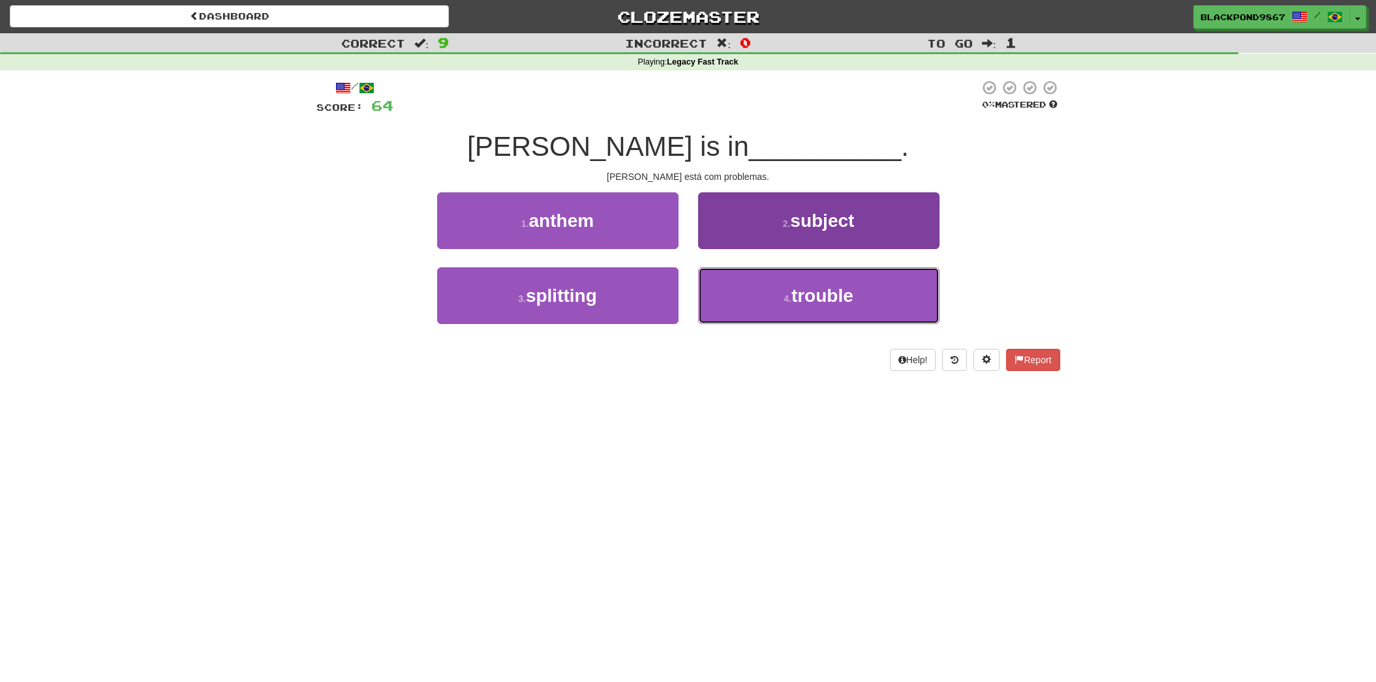
click at [774, 307] on button "4 . trouble" at bounding box center [818, 295] width 241 height 57
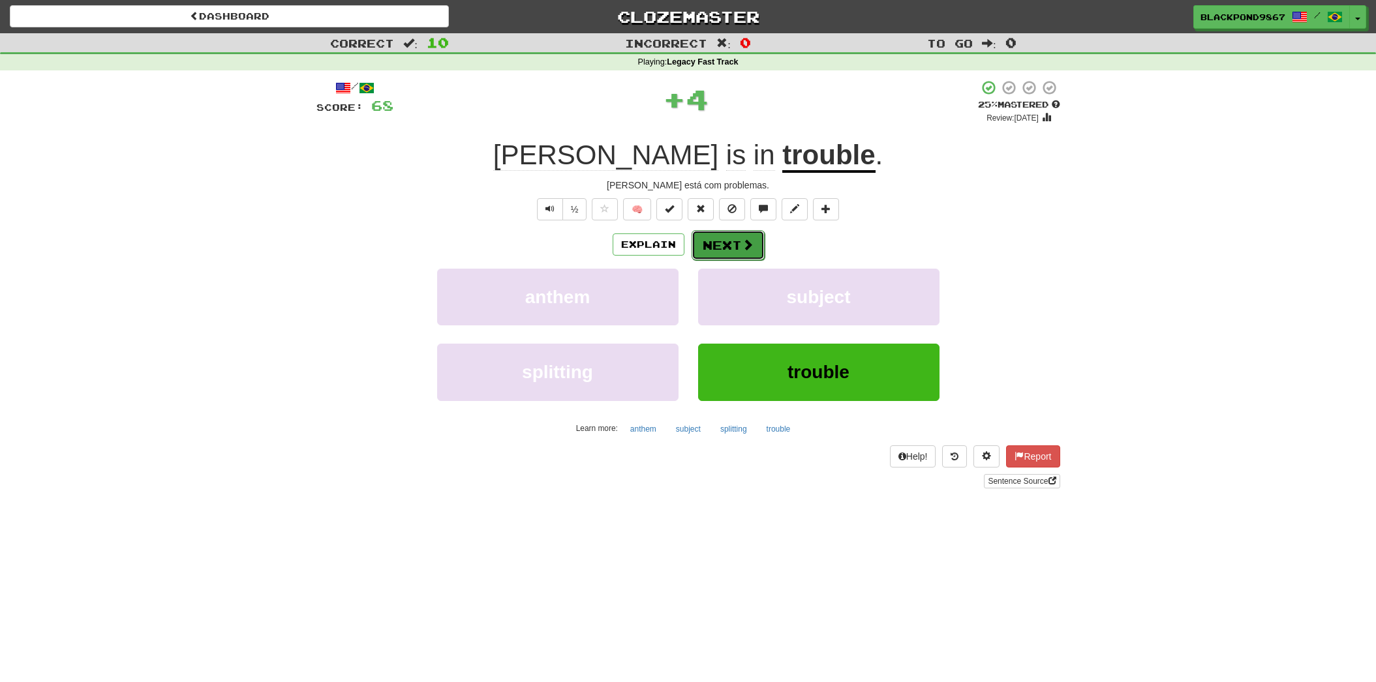
click at [738, 243] on button "Next" at bounding box center [727, 245] width 73 height 30
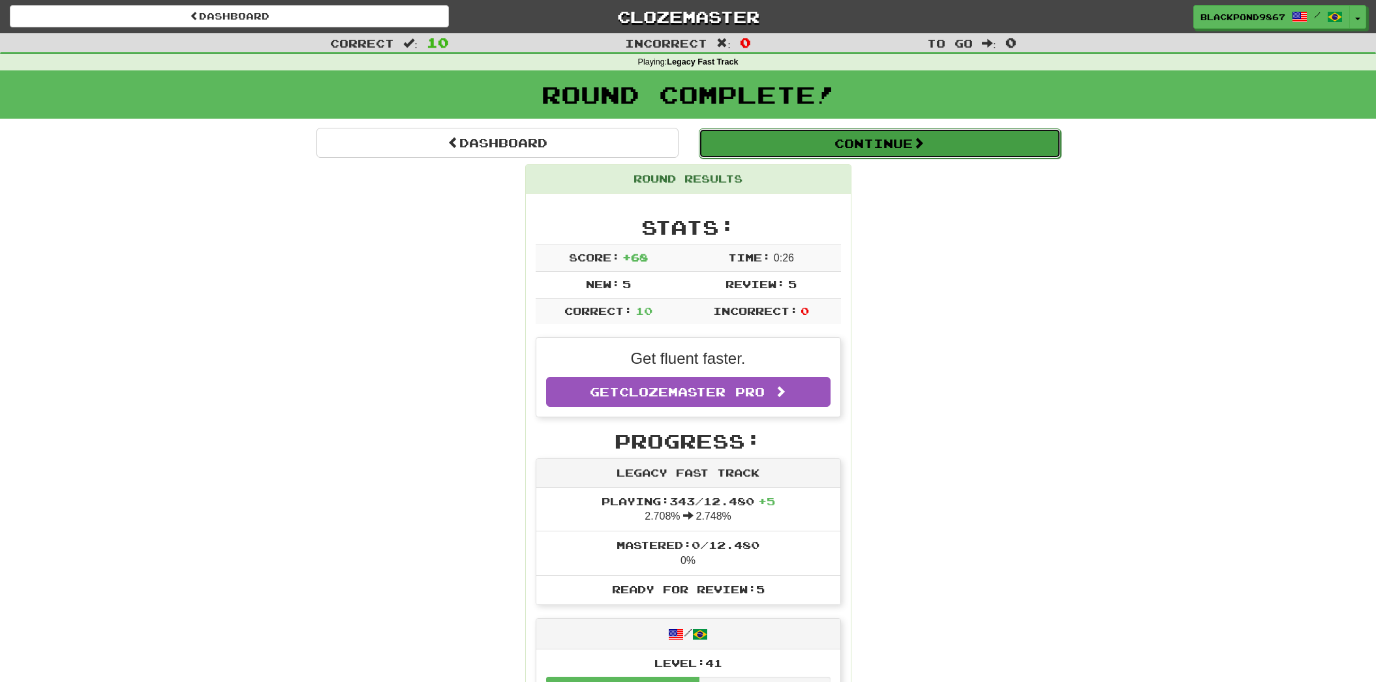
click at [783, 144] on button "Continue" at bounding box center [880, 144] width 362 height 30
